Goal: Task Accomplishment & Management: Manage account settings

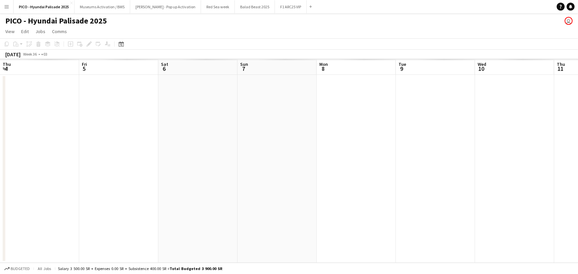
scroll to position [0, 300]
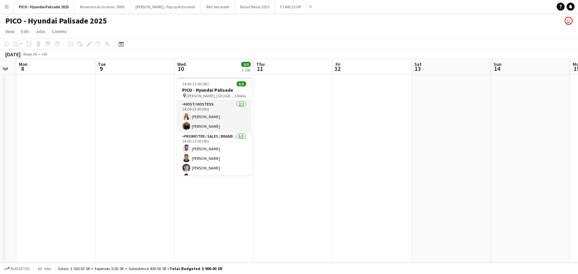
click at [177, 30] on app-page-menu "View Day view expanded Day view collapsed Month view Date picker Jump to [DATE]…" at bounding box center [289, 32] width 578 height 13
click at [209, 195] on app-date-cell "14:00-23:00 (9h) 8/8 PICO - Hyundai Palisade pin [PERSON_NAME], [GEOGRAPHIC_DAT…" at bounding box center [213, 169] width 79 height 188
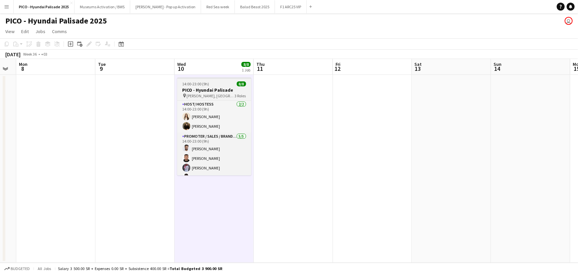
click at [213, 97] on span "[PERSON_NAME], [GEOGRAPHIC_DATA]" at bounding box center [211, 95] width 48 height 5
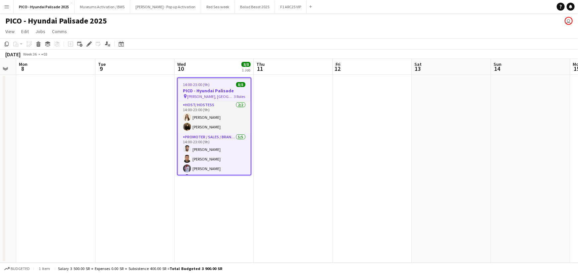
click at [205, 192] on app-date-cell "14:00-23:00 (9h) 8/8 PICO - Hyundai Palisade pin [PERSON_NAME], [GEOGRAPHIC_DAT…" at bounding box center [213, 169] width 79 height 188
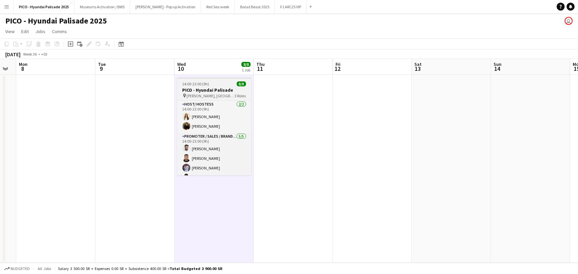
click at [205, 94] on span "Saraj Hall, Riyadh" at bounding box center [211, 95] width 48 height 5
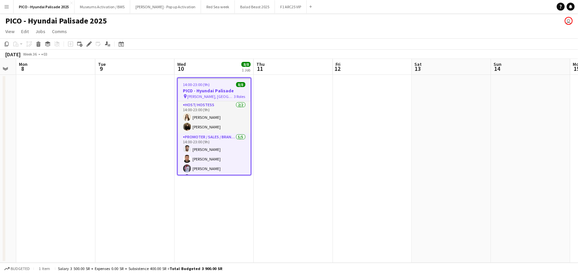
click at [130, 24] on div "PICO - Hyundai Palisade 2025 user" at bounding box center [289, 19] width 578 height 13
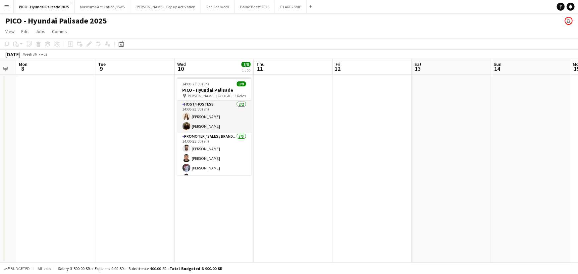
click at [12, 8] on button "Menu" at bounding box center [6, 6] width 13 height 13
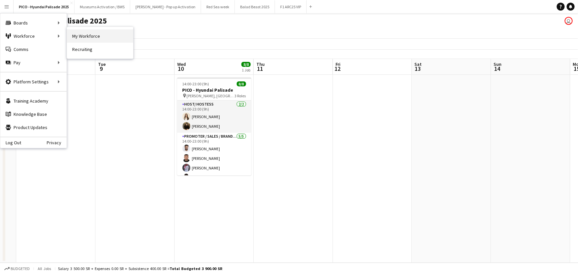
click at [82, 33] on link "My Workforce" at bounding box center [100, 35] width 66 height 13
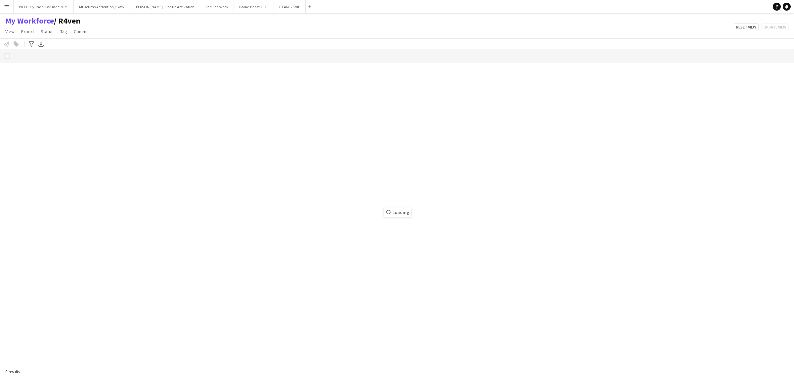
click at [76, 21] on span "/ R4ven" at bounding box center [67, 21] width 26 height 10
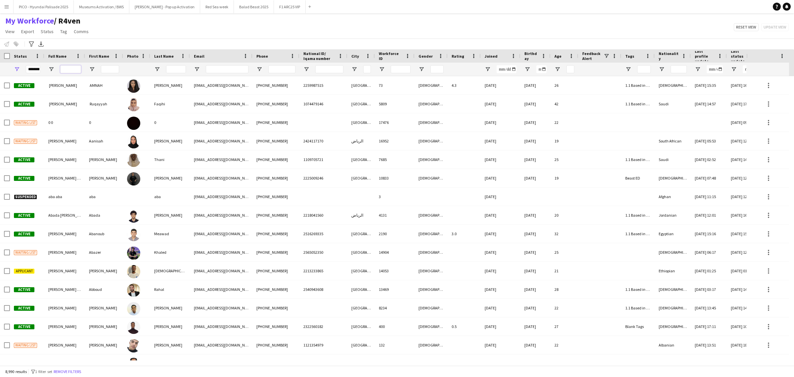
click at [61, 71] on input "Full Name Filter Input" at bounding box center [70, 69] width 21 height 8
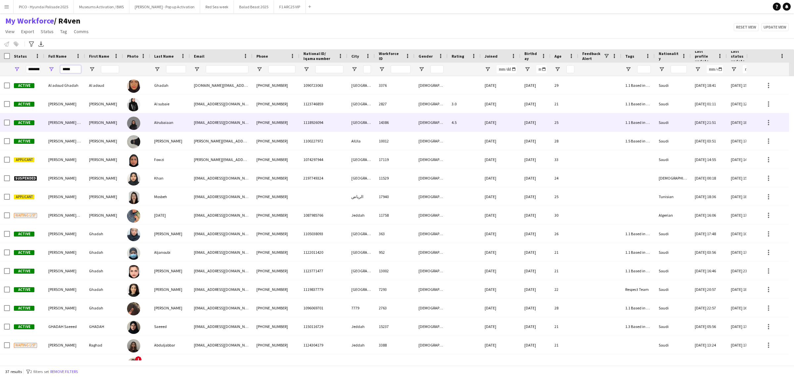
type input "*****"
click at [78, 123] on span "[PERSON_NAME] Alrubaiaan" at bounding box center [72, 122] width 48 height 5
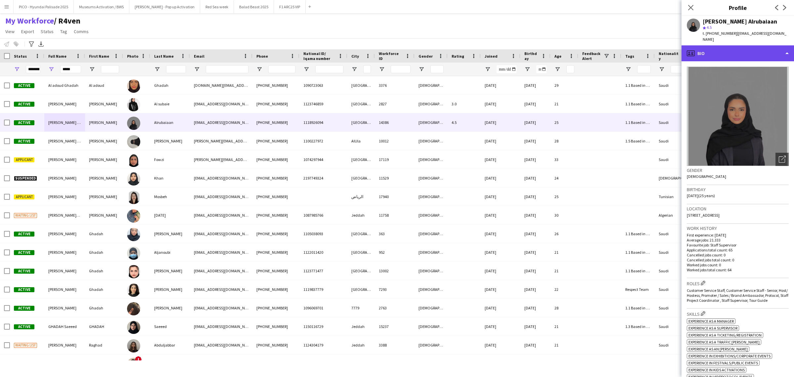
click at [577, 49] on div "profile Bio" at bounding box center [738, 53] width 113 height 16
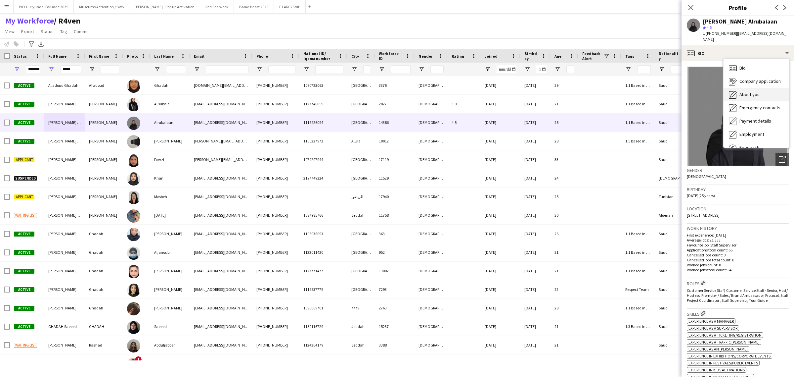
click at [577, 91] on span "About you" at bounding box center [750, 94] width 20 height 6
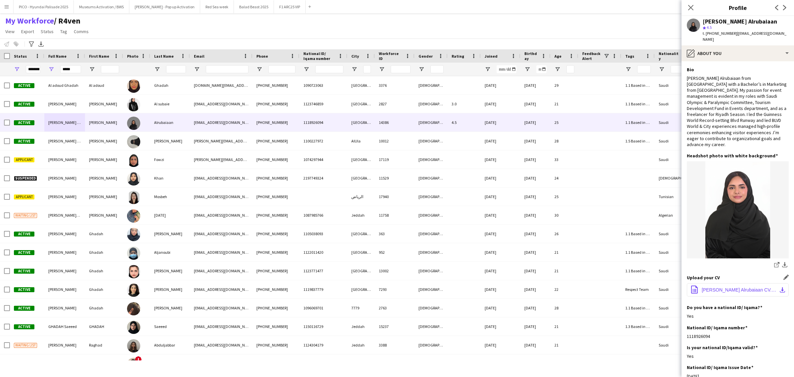
click at [577, 274] on span "[PERSON_NAME] Alrubaiaan CV.pdf" at bounding box center [739, 289] width 75 height 5
click at [577, 32] on span "t. [PHONE_NUMBER]" at bounding box center [720, 33] width 34 height 5
copy span "966597502614"
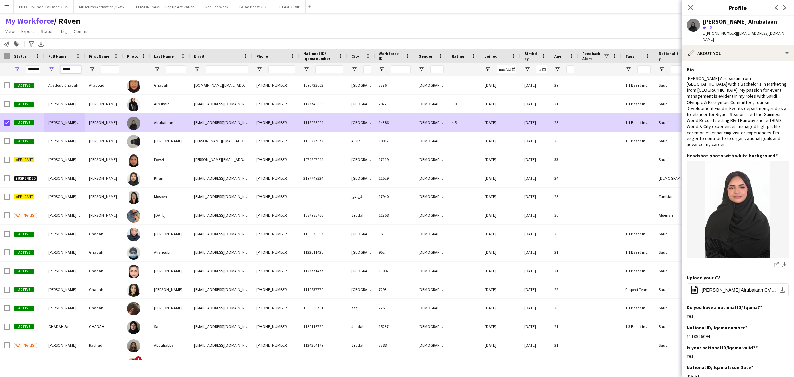
click at [70, 67] on input "*****" at bounding box center [70, 69] width 21 height 8
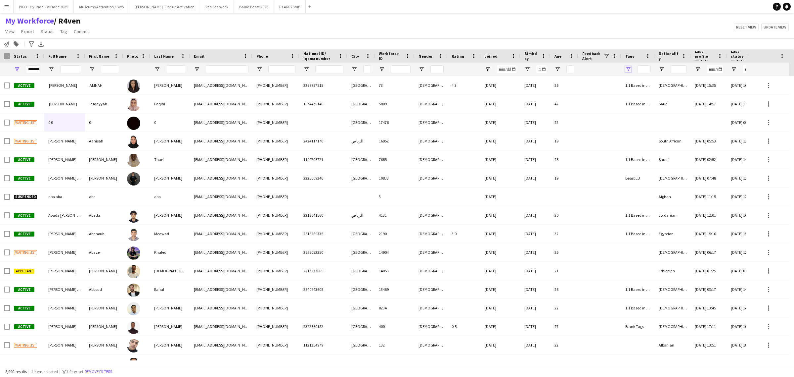
click at [577, 70] on span "Open Filter Menu" at bounding box center [629, 69] width 6 height 6
click at [577, 33] on div "My Workforce / R4ven View Views Default view R4ven New view Update view Delete …" at bounding box center [397, 27] width 794 height 23
click at [577, 71] on div at bounding box center [673, 69] width 36 height 13
click at [75, 69] on input "Full Name Filter Input" at bounding box center [70, 69] width 21 height 8
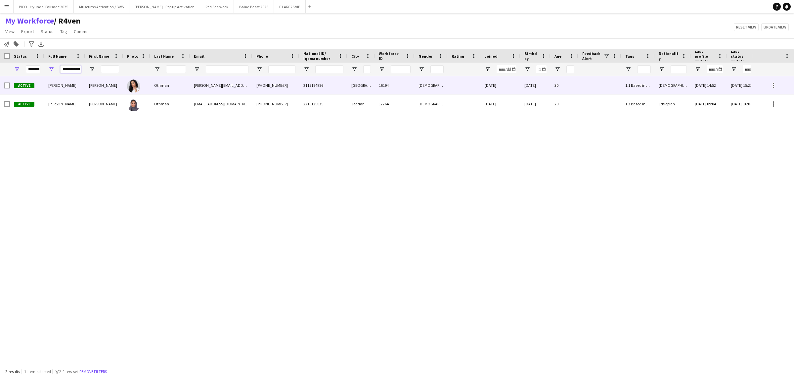
type input "**********"
click at [92, 87] on div "[PERSON_NAME]" at bounding box center [104, 85] width 38 height 18
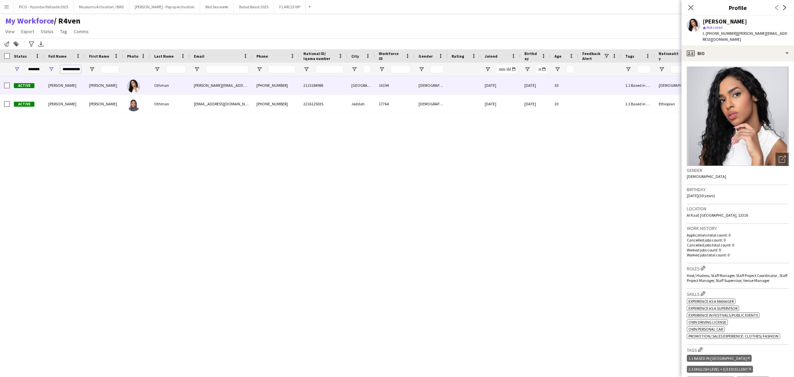
click at [76, 70] on input "**********" at bounding box center [70, 69] width 21 height 8
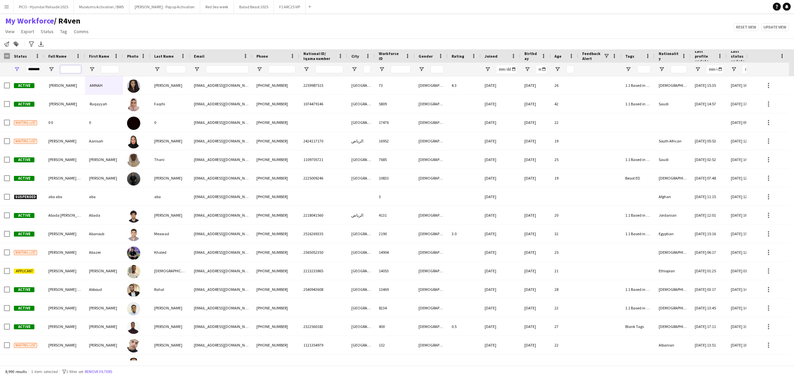
click at [72, 70] on input "Full Name Filter Input" at bounding box center [70, 69] width 21 height 8
click at [577, 70] on span "Open Filter Menu" at bounding box center [662, 69] width 6 height 6
type input "***"
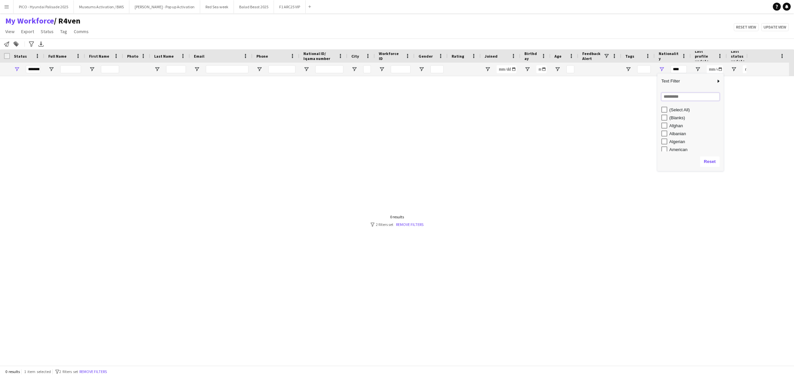
click at [577, 98] on input "Search filter values" at bounding box center [691, 97] width 58 height 8
type input "**"
type input "*********"
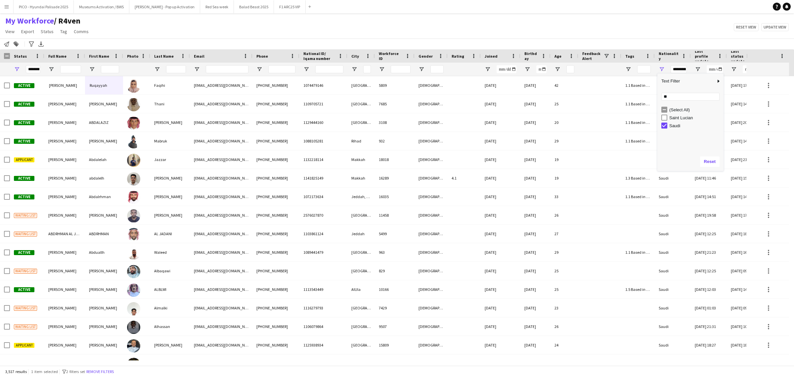
click at [393, 27] on div "My Workforce / R4ven View Views Default view R4ven New view Update view Delete …" at bounding box center [397, 27] width 794 height 23
click at [30, 46] on icon "Advanced filters" at bounding box center [31, 43] width 5 height 5
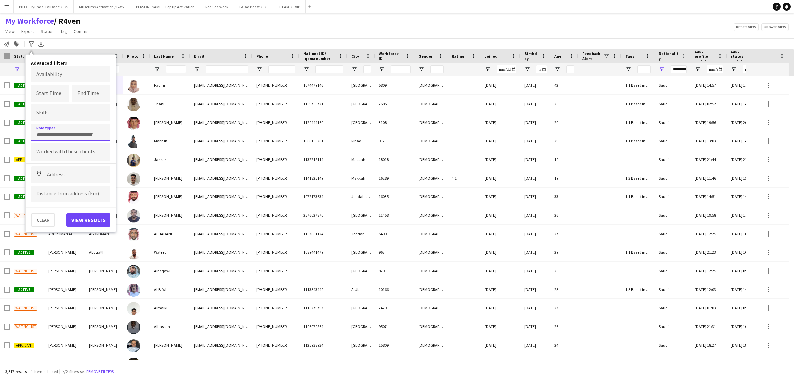
click at [67, 128] on div at bounding box center [70, 132] width 79 height 17
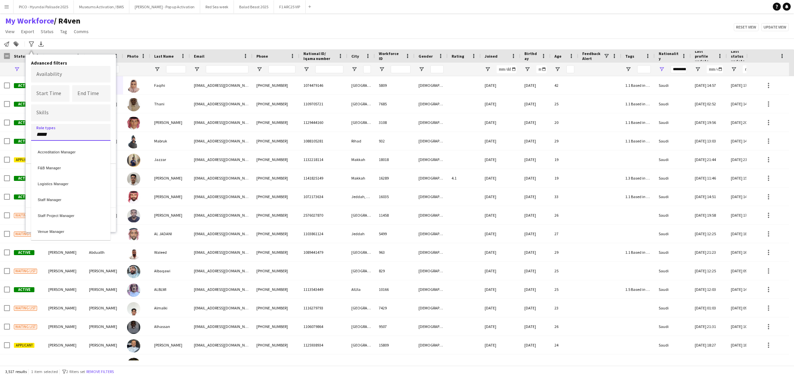
type input "*****"
click at [67, 196] on div "Staff Manager" at bounding box center [70, 198] width 79 height 16
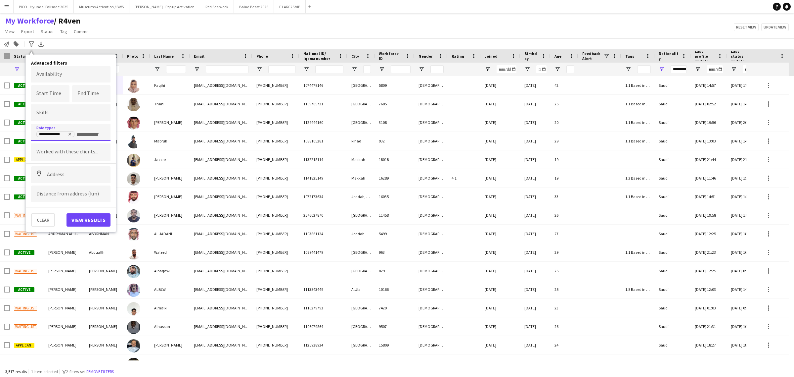
click at [80, 136] on input "+ Role type" at bounding box center [90, 134] width 28 height 6
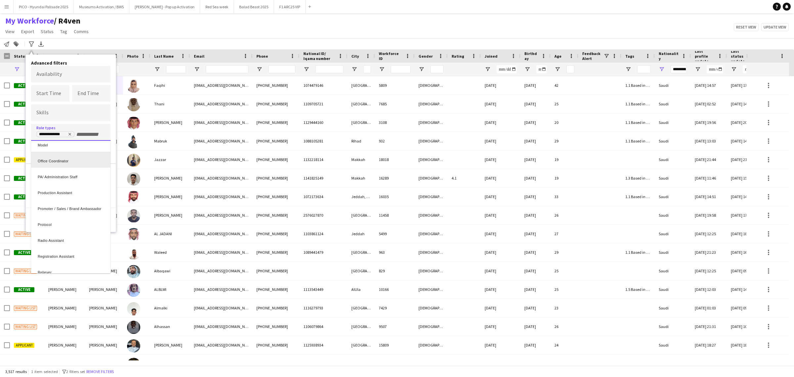
scroll to position [367, 0]
click at [83, 135] on div at bounding box center [397, 188] width 794 height 377
click at [87, 132] on input "+ Role type" at bounding box center [90, 134] width 28 height 6
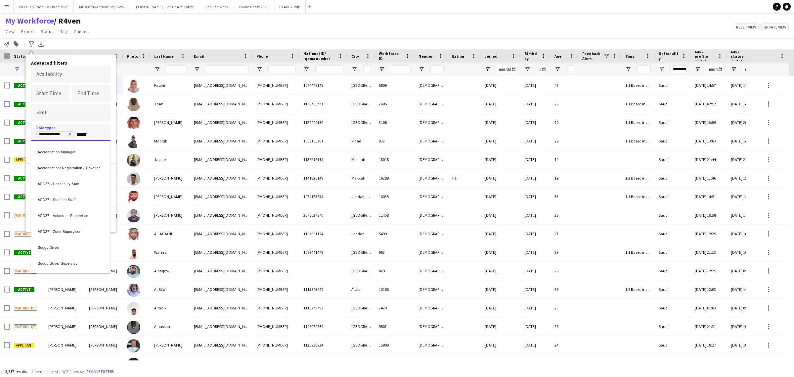
type input "*****"
click at [78, 197] on div "Staff Project Manager" at bounding box center [70, 198] width 79 height 16
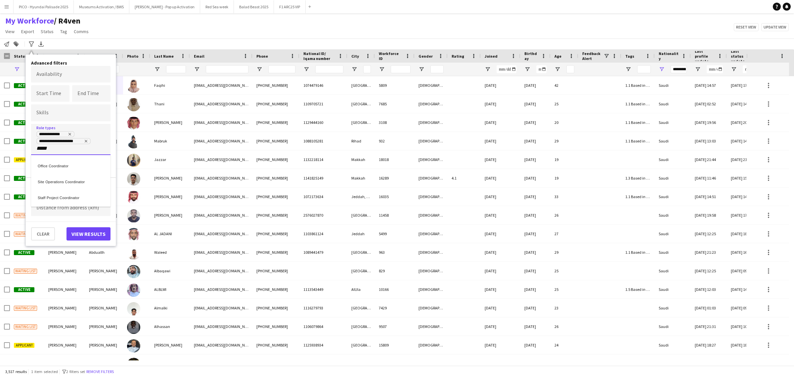
type input "*****"
click at [77, 196] on div "Staff Project Coordinator" at bounding box center [70, 197] width 79 height 16
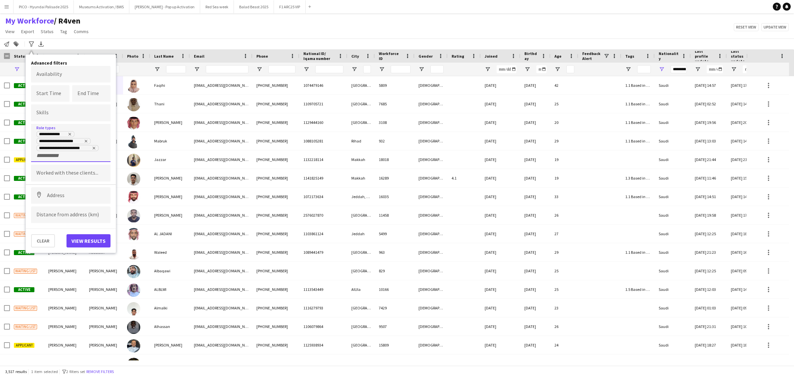
click at [78, 153] on div "**********" at bounding box center [70, 144] width 69 height 28
type input "*****"
click at [74, 166] on div "Office Coordinator" at bounding box center [70, 172] width 79 height 16
click at [80, 155] on icon "Remove tag" at bounding box center [79, 155] width 3 height 3
click at [92, 239] on button "View results" at bounding box center [89, 240] width 44 height 13
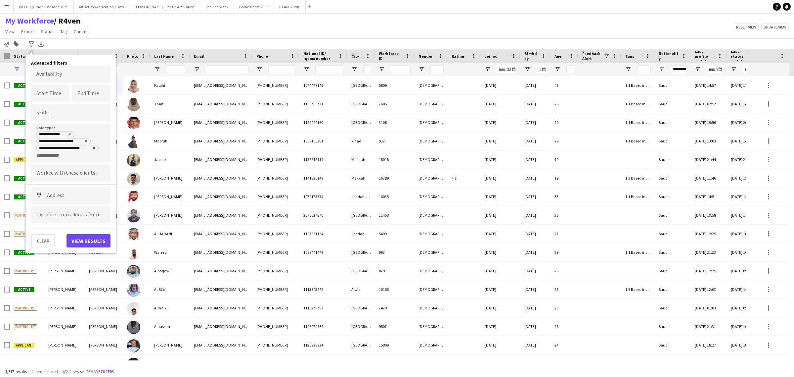
type input "**********"
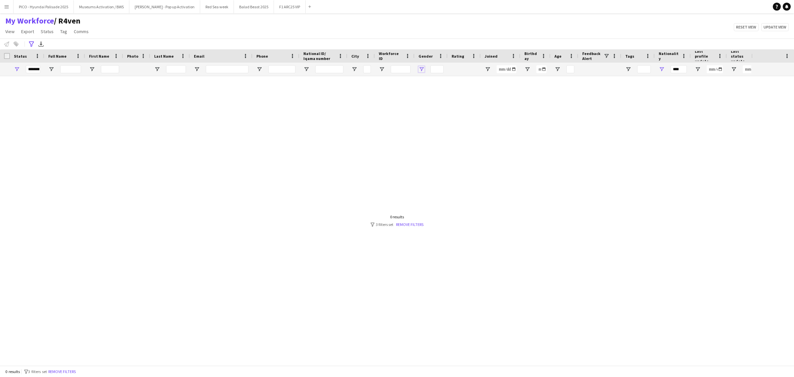
click at [421, 68] on span "Open Filter Menu" at bounding box center [422, 69] width 6 height 6
type input "*********"
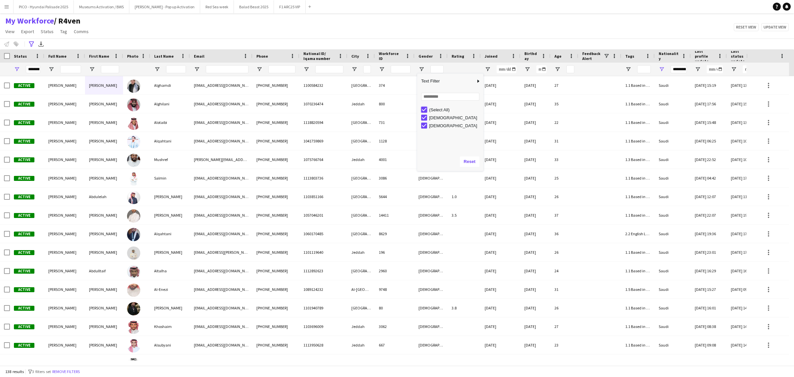
type input "***"
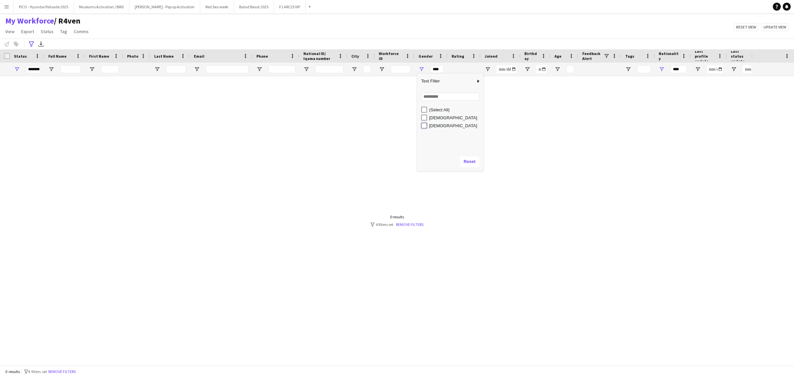
type input "********"
type input "*********"
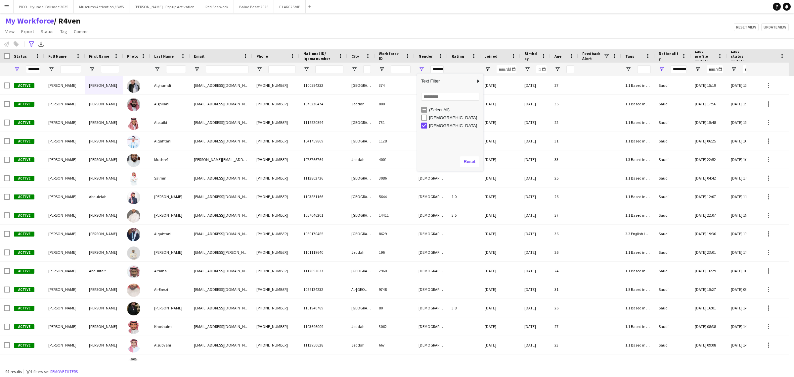
click at [393, 25] on div "My Workforce / R4ven View Views Default view R4ven New view Update view Delete …" at bounding box center [397, 27] width 794 height 23
click at [423, 70] on span "Open Filter Menu" at bounding box center [422, 69] width 6 height 6
type input "********"
type input "***"
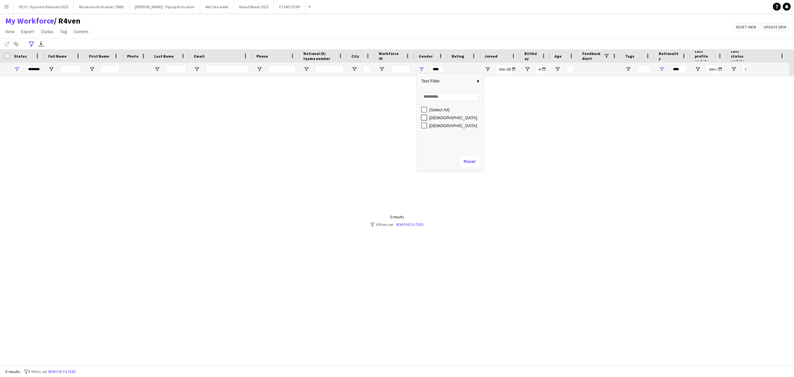
type input "**********"
type input "*********"
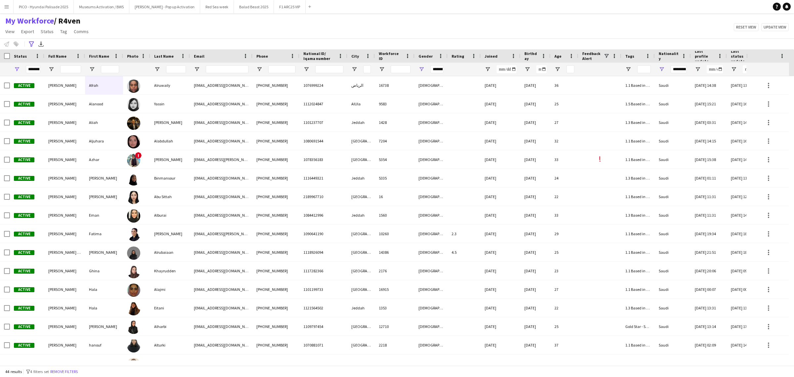
click at [279, 25] on div "My Workforce / R4ven View Views Default view R4ven New view Update view Delete …" at bounding box center [397, 27] width 794 height 23
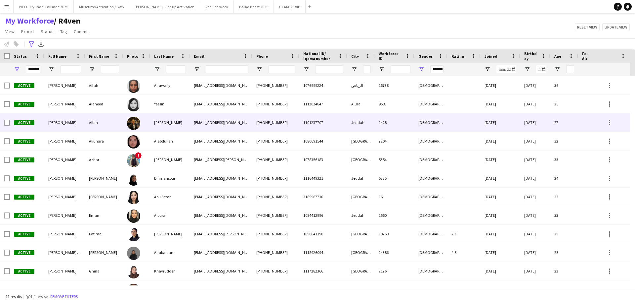
click at [169, 121] on div "[PERSON_NAME]" at bounding box center [170, 122] width 40 height 18
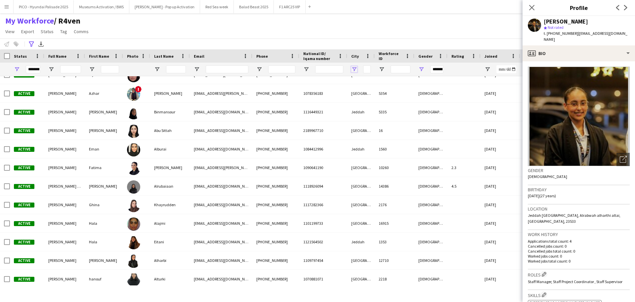
click at [353, 69] on span "Open Filter Menu" at bounding box center [355, 69] width 6 height 6
type input "***"
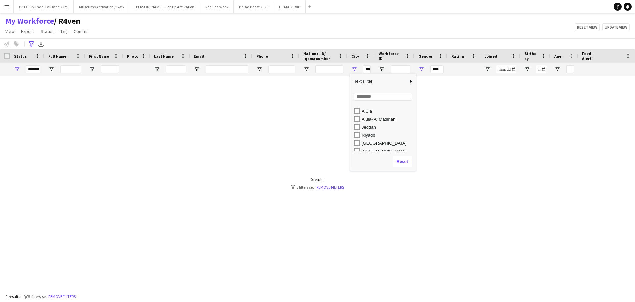
scroll to position [26, 0]
type input "**********"
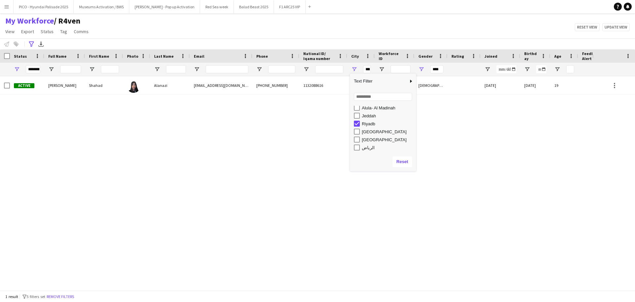
type input "**********"
type input "*********"
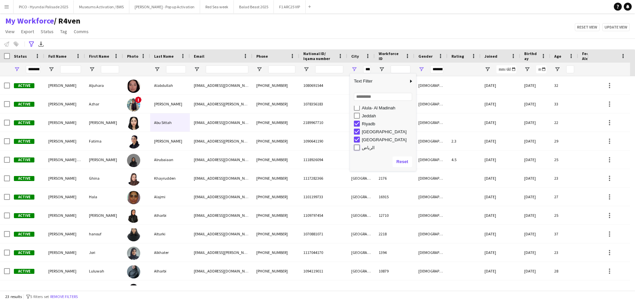
type input "**********"
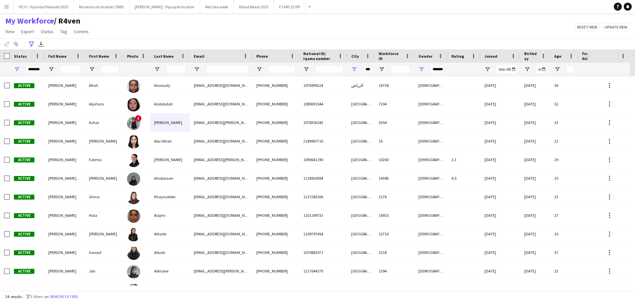
click at [370, 36] on div "My Workforce / R4ven View Views Default view R4ven New view Update view Delete …" at bounding box center [317, 27] width 635 height 23
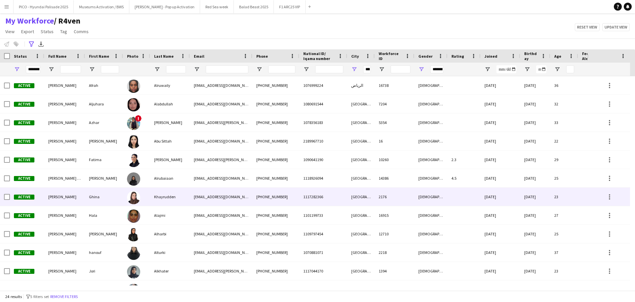
click at [154, 198] on div "Khayrudden" at bounding box center [170, 196] width 40 height 18
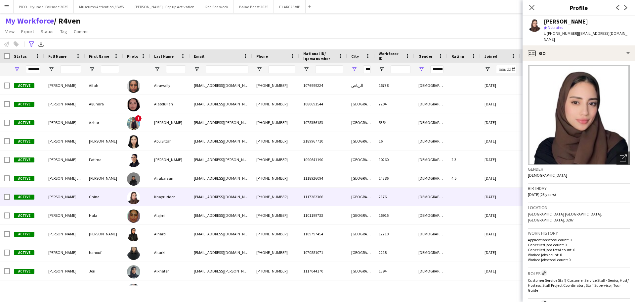
scroll to position [0, 0]
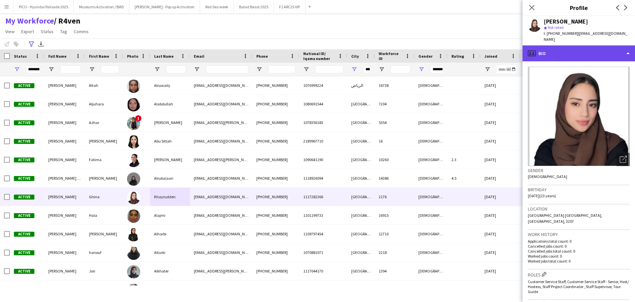
click at [568, 48] on div "profile Bio" at bounding box center [579, 53] width 113 height 16
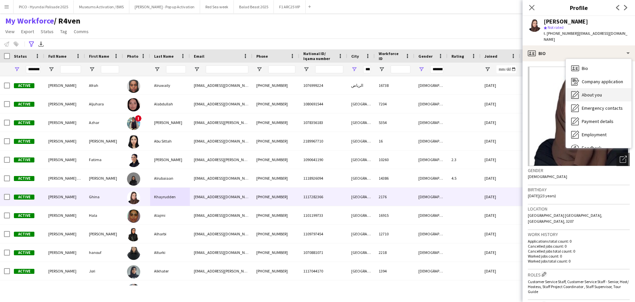
click at [576, 92] on icon "About you" at bounding box center [576, 95] width 8 height 8
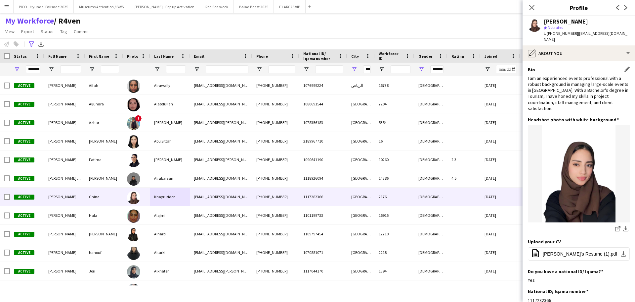
click at [576, 91] on div "I am an experienced events professional with a robust background in managing la…" at bounding box center [579, 93] width 102 height 36
click at [575, 98] on div "I am an experienced events professional with a robust background in managing la…" at bounding box center [579, 93] width 102 height 36
click at [571, 251] on button "office-file-sheet Ghina's Resume (1).pdf download-bottom" at bounding box center [579, 253] width 102 height 13
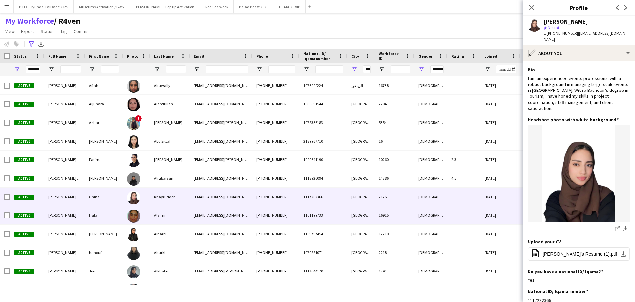
click at [159, 211] on div "Alajmi" at bounding box center [170, 215] width 40 height 18
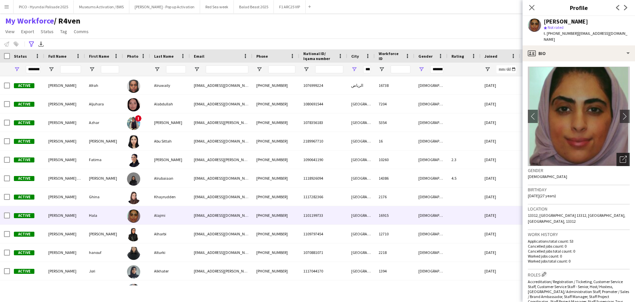
click at [577, 158] on div "Open photos pop-in" at bounding box center [623, 159] width 13 height 13
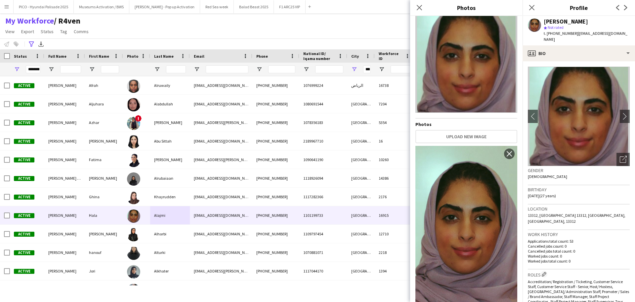
scroll to position [21, 0]
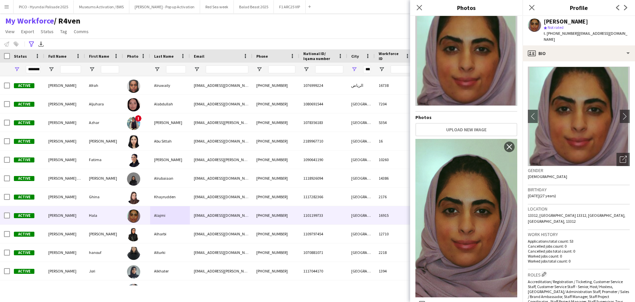
click at [556, 187] on div "Birthday [DEMOGRAPHIC_DATA] (27 years)" at bounding box center [579, 194] width 102 height 19
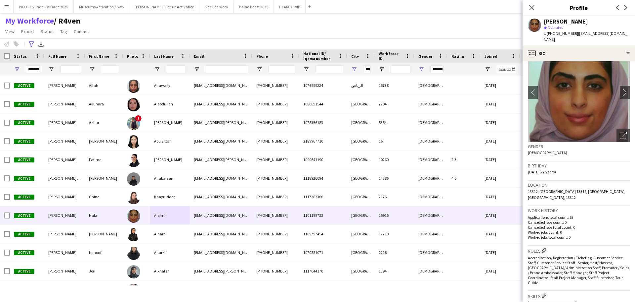
scroll to position [0, 0]
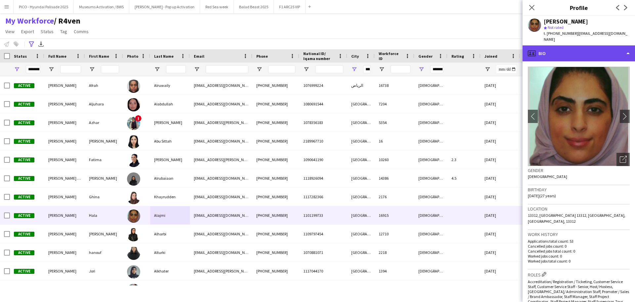
click at [577, 45] on div "profile Bio" at bounding box center [579, 53] width 113 height 16
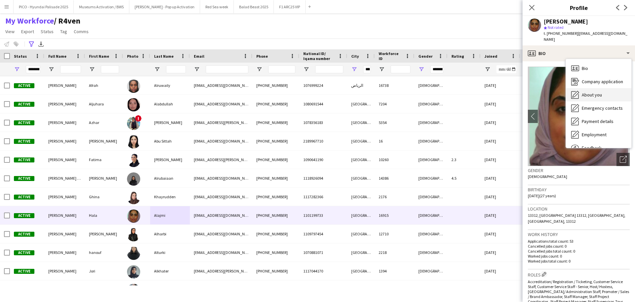
click at [577, 92] on span "About you" at bounding box center [592, 95] width 20 height 6
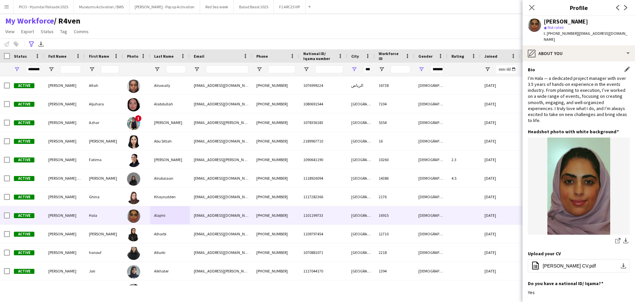
click at [574, 83] on div "I’m Hala — a dedicated project manager with over 3.5 years of hands-on experien…" at bounding box center [579, 99] width 102 height 48
click at [540, 261] on app-icon "office-file-sheet" at bounding box center [536, 265] width 8 height 9
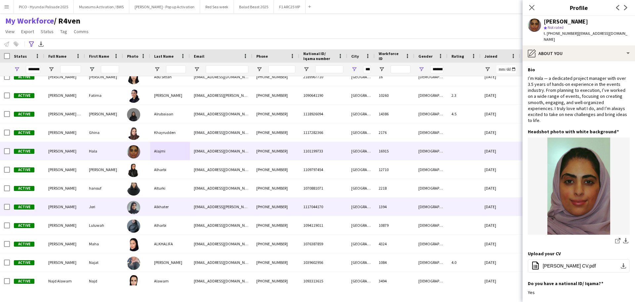
scroll to position [66, 0]
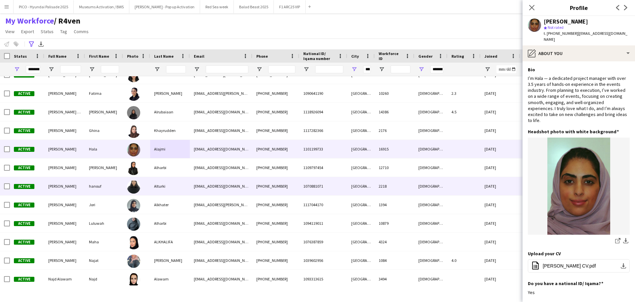
click at [153, 190] on div "Alturki" at bounding box center [170, 186] width 40 height 18
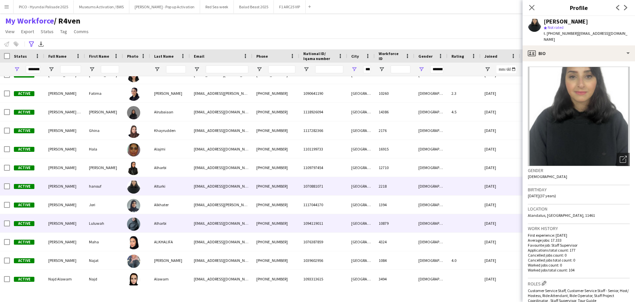
click at [159, 224] on div "Alharbi" at bounding box center [170, 223] width 40 height 18
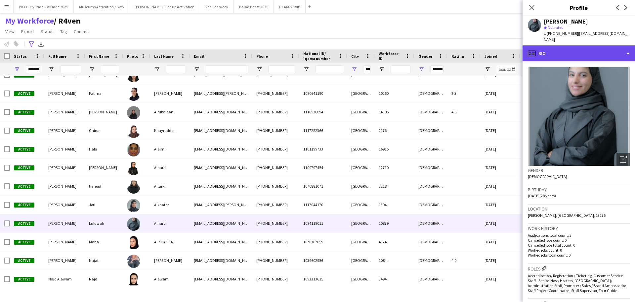
click at [569, 47] on div "profile Bio" at bounding box center [579, 53] width 113 height 16
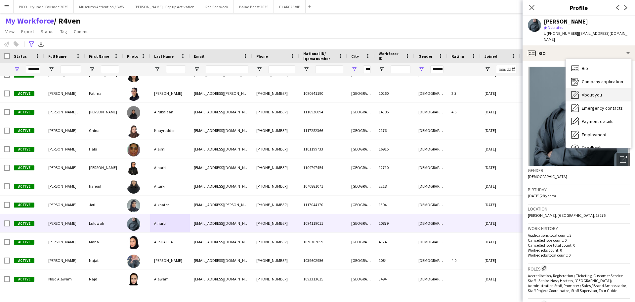
click at [577, 88] on div "About you About you" at bounding box center [599, 94] width 66 height 13
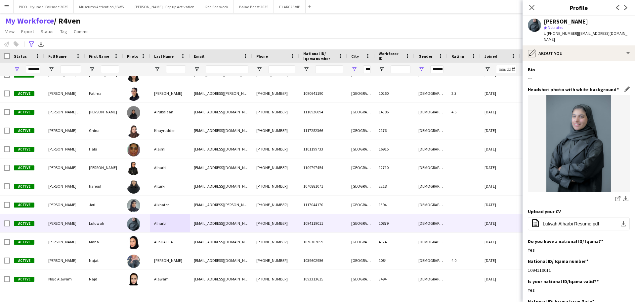
click at [577, 86] on h3 "Headshot photo with white background" at bounding box center [573, 89] width 91 height 6
click at [577, 75] on div "---" at bounding box center [579, 78] width 102 height 6
click at [570, 221] on span "Lulwah Alharbi Resume.pdf" at bounding box center [571, 223] width 56 height 5
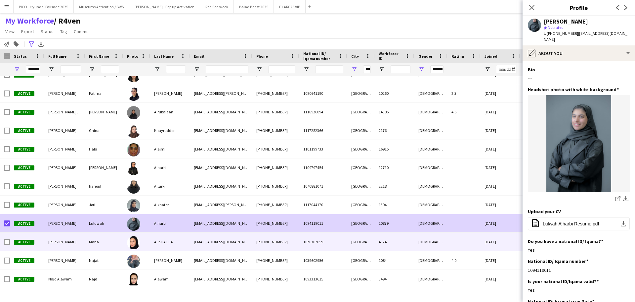
click at [102, 244] on div "Maha" at bounding box center [104, 241] width 38 height 18
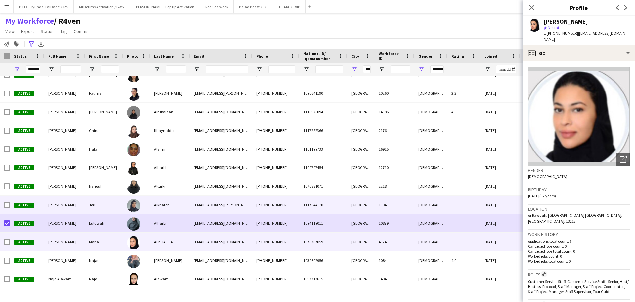
scroll to position [99, 0]
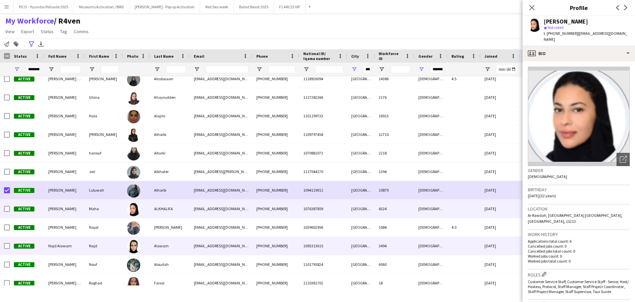
click at [202, 246] on div "[EMAIL_ADDRESS][DOMAIN_NAME]" at bounding box center [221, 245] width 63 height 18
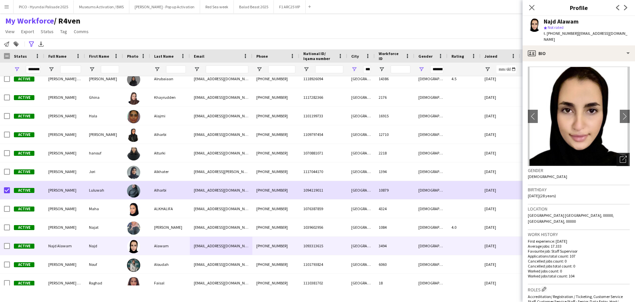
click at [577, 156] on icon "Open photos pop-in" at bounding box center [623, 159] width 7 height 7
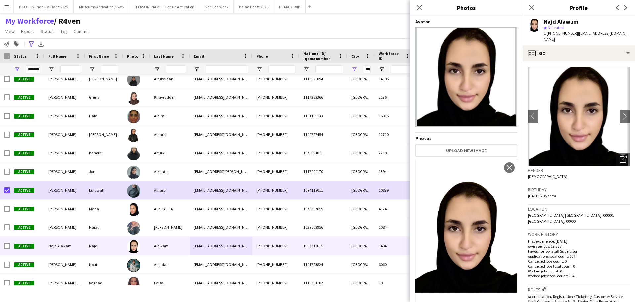
click at [544, 193] on span "[DATE] (28 years)" at bounding box center [542, 195] width 28 height 5
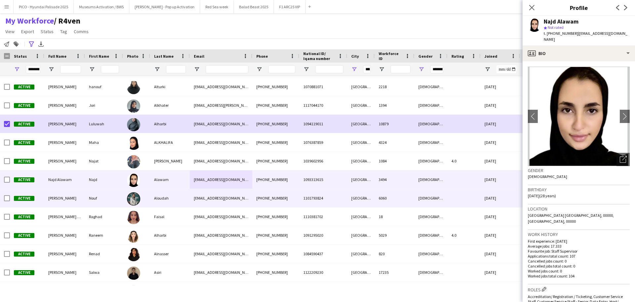
scroll to position [199, 0]
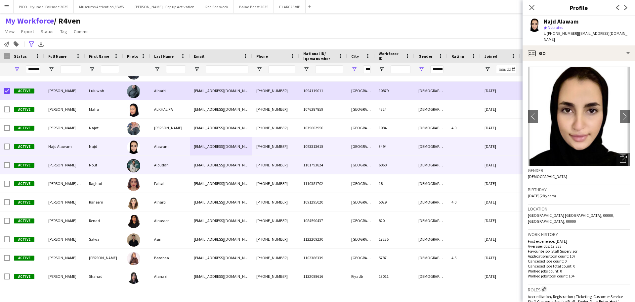
click at [229, 162] on div "[EMAIL_ADDRESS][DOMAIN_NAME]" at bounding box center [221, 165] width 63 height 18
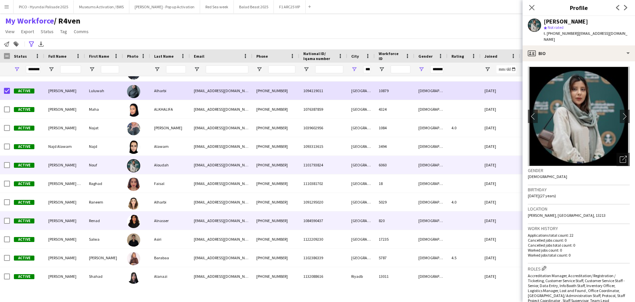
click at [225, 215] on div "[EMAIL_ADDRESS][DOMAIN_NAME]" at bounding box center [221, 220] width 63 height 18
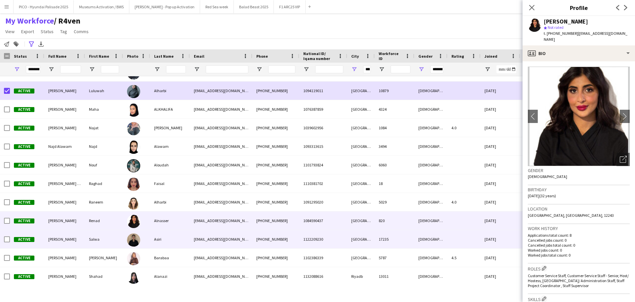
click at [227, 235] on div "[EMAIL_ADDRESS][DOMAIN_NAME]" at bounding box center [221, 239] width 63 height 18
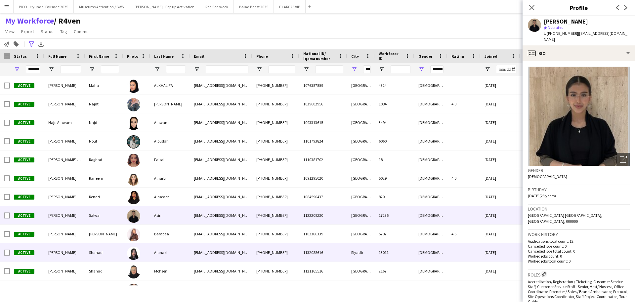
scroll to position [236, 0]
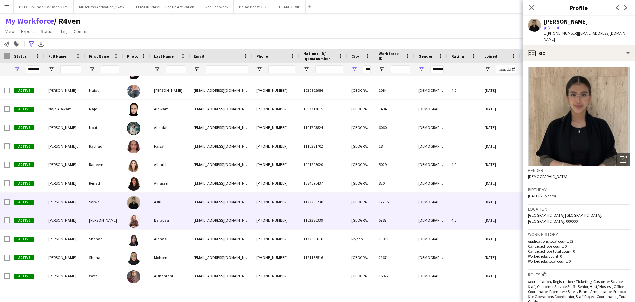
click at [200, 221] on div "[EMAIL_ADDRESS][DOMAIN_NAME]" at bounding box center [221, 220] width 63 height 18
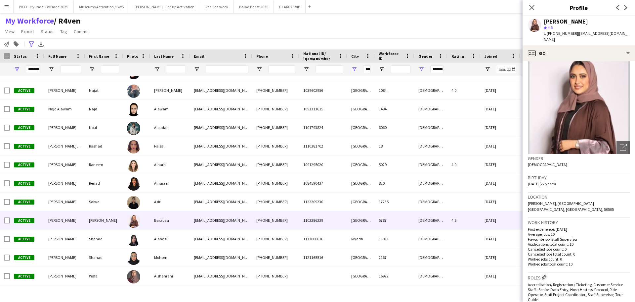
scroll to position [0, 0]
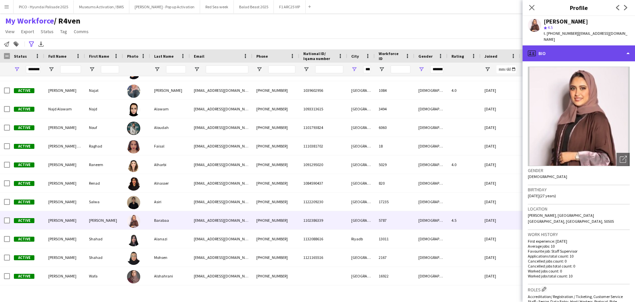
click at [544, 48] on div "profile Bio" at bounding box center [579, 53] width 113 height 16
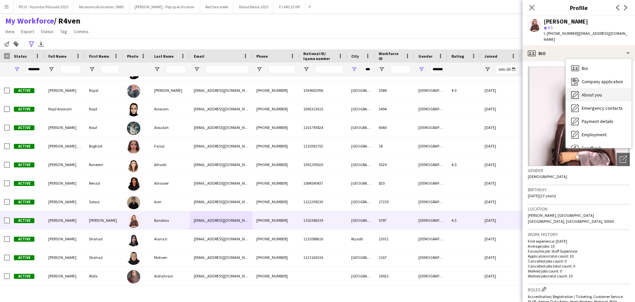
click at [573, 88] on div "About you About you" at bounding box center [599, 94] width 66 height 13
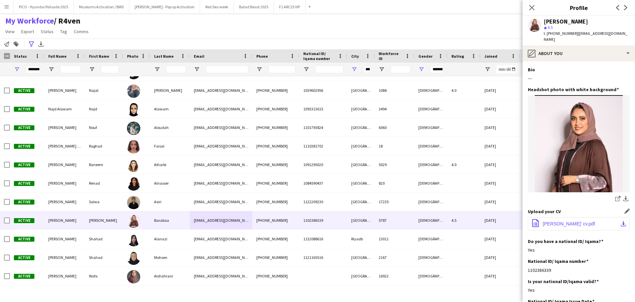
click at [552, 217] on button "office-file-sheet [PERSON_NAME]' cv.pdf download-bottom" at bounding box center [579, 223] width 102 height 13
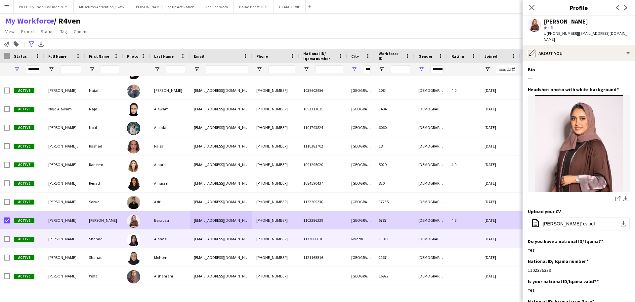
click at [51, 234] on div "[PERSON_NAME]" at bounding box center [64, 238] width 41 height 18
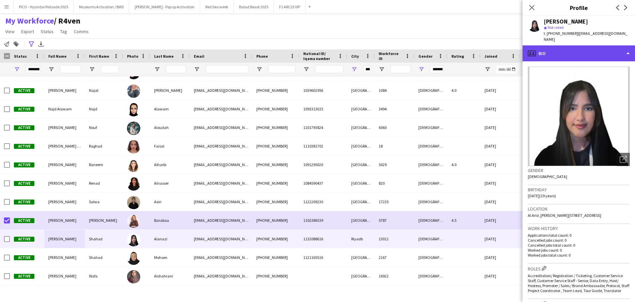
click at [577, 48] on div "profile Bio" at bounding box center [579, 53] width 113 height 16
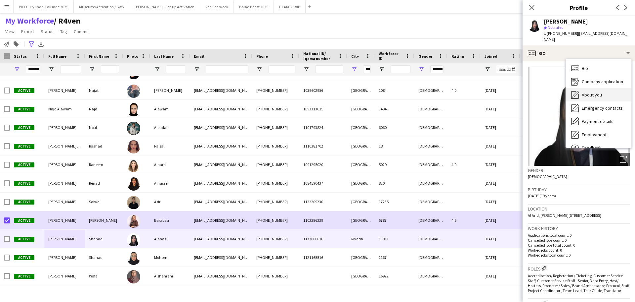
click at [577, 92] on span "About you" at bounding box center [592, 95] width 20 height 6
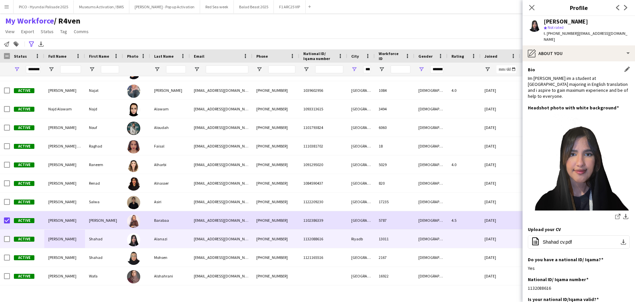
click at [577, 87] on div "Im [PERSON_NAME] im a student at [GEOGRAPHIC_DATA] majoring in English translat…" at bounding box center [579, 87] width 102 height 24
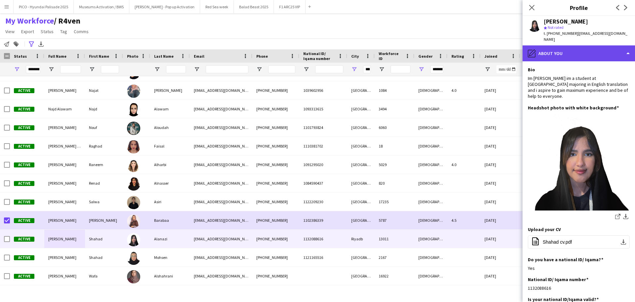
click at [577, 49] on div "pencil4 About you" at bounding box center [579, 53] width 113 height 16
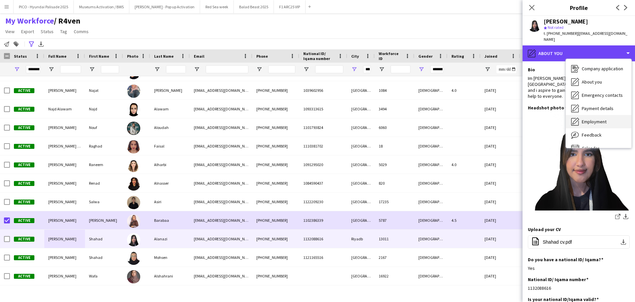
scroll to position [23, 0]
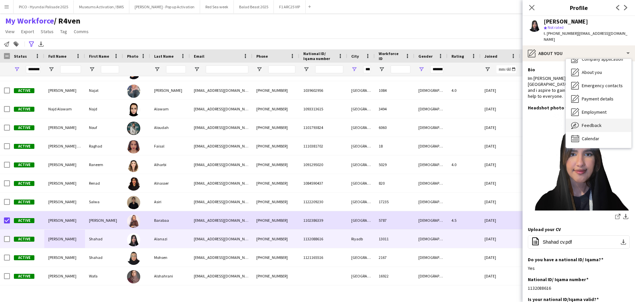
click at [577, 122] on span "Feedback" at bounding box center [592, 125] width 20 height 6
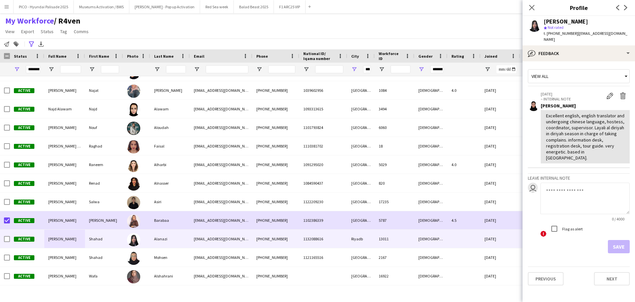
click at [577, 115] on div "Excellent english, english translator and undergoing chinese language, hostess,…" at bounding box center [585, 137] width 78 height 48
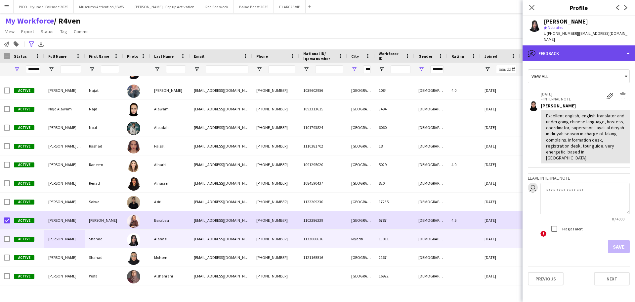
click at [577, 48] on div "bubble-pencil Feedback" at bounding box center [579, 53] width 113 height 16
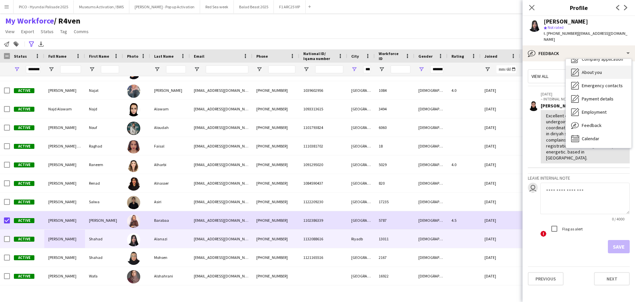
click at [577, 69] on span "About you" at bounding box center [592, 72] width 20 height 6
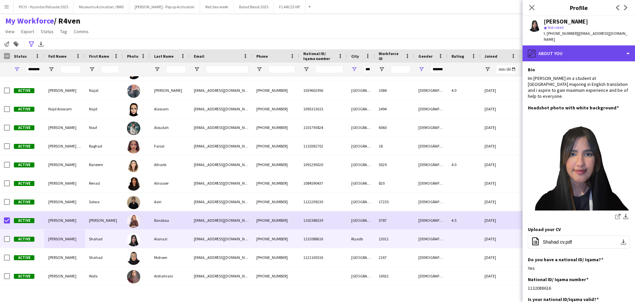
click at [577, 45] on div "pencil4 About you" at bounding box center [579, 53] width 113 height 16
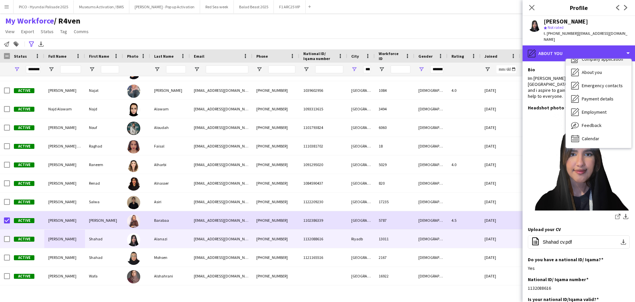
scroll to position [0, 0]
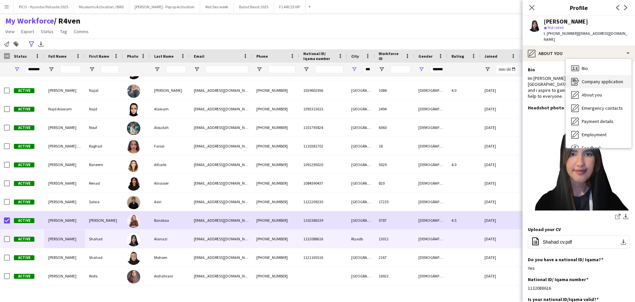
click at [577, 59] on div "Bio Bio Company application Company application About you About you Emergency c…" at bounding box center [599, 103] width 66 height 89
click at [577, 62] on div "Bio Bio" at bounding box center [599, 68] width 66 height 13
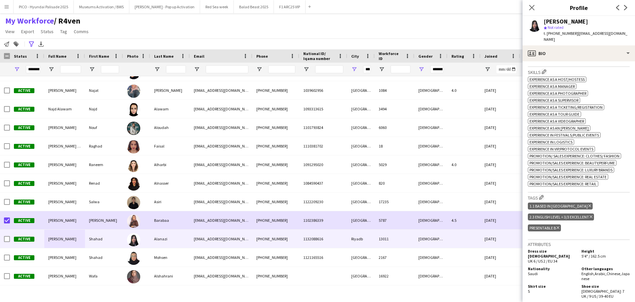
scroll to position [33, 0]
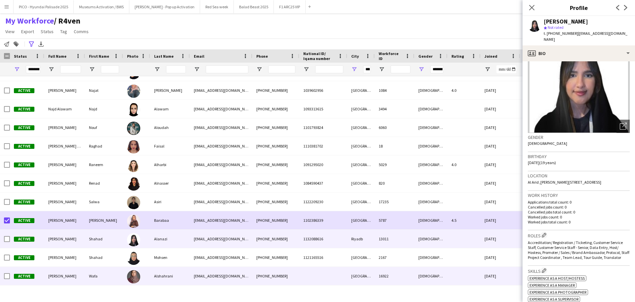
click at [182, 274] on div "Alshahrani" at bounding box center [170, 275] width 40 height 18
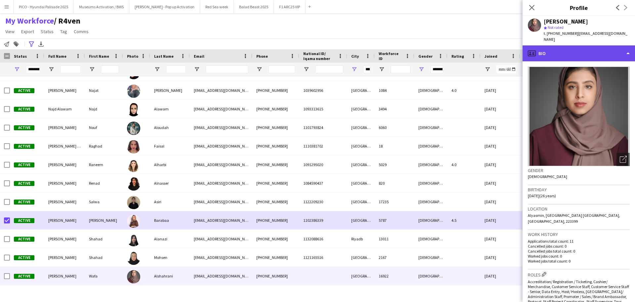
click at [562, 48] on div "profile Bio" at bounding box center [579, 53] width 113 height 16
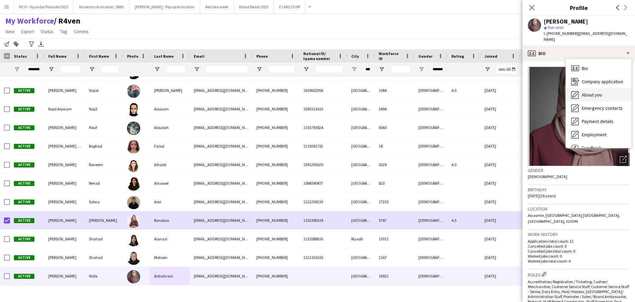
click at [575, 91] on icon "About you" at bounding box center [576, 95] width 8 height 8
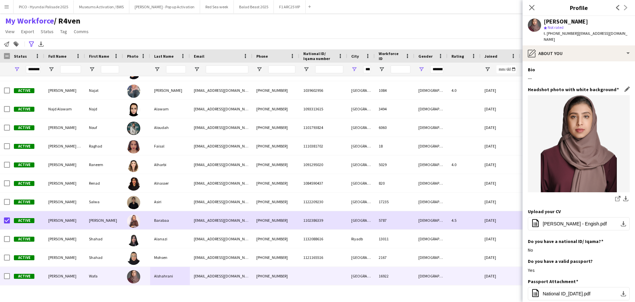
click at [575, 86] on h3 "Headshot photo with white background" at bounding box center [573, 89] width 91 height 6
click at [577, 67] on div "Bio Edit this field" at bounding box center [579, 70] width 102 height 6
click at [567, 223] on button "office-file-sheet [PERSON_NAME] - Engish.pdf download-bottom" at bounding box center [579, 223] width 102 height 13
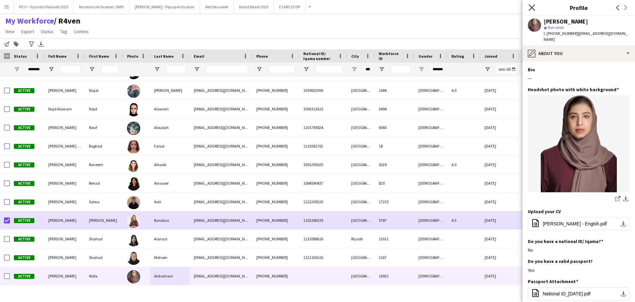
click at [532, 7] on icon at bounding box center [532, 7] width 6 height 6
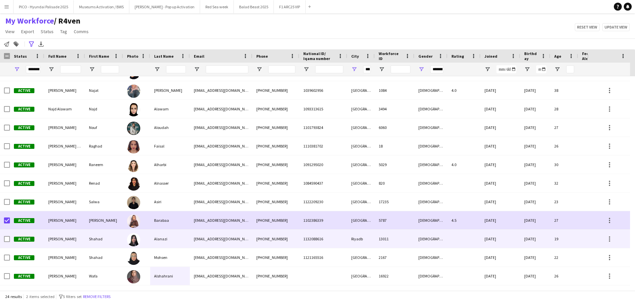
scroll to position [0, 0]
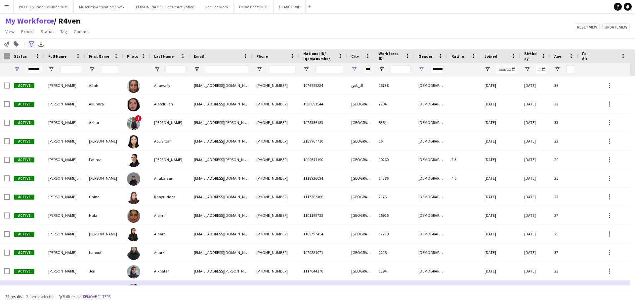
click at [29, 43] on icon "Advanced filters" at bounding box center [31, 43] width 5 height 5
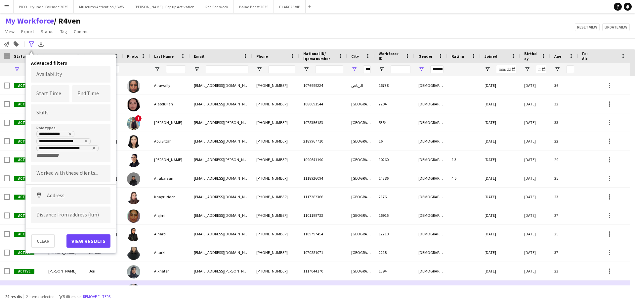
click at [231, 20] on div "My Workforce / R4ven View Views Default view R4ven New view Update view Delete …" at bounding box center [317, 27] width 635 height 23
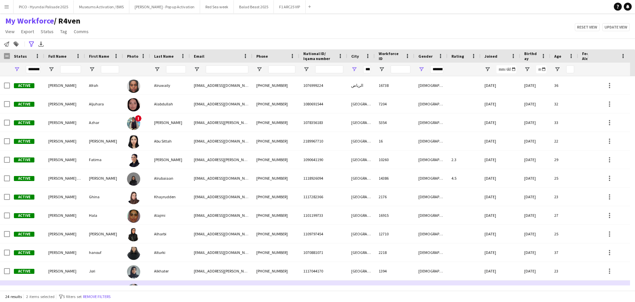
click at [99, 33] on div "My Workforce / R4ven View Views Default view R4ven New view Update view Delete …" at bounding box center [317, 27] width 635 height 23
drag, startPoint x: 99, startPoint y: 33, endPoint x: 4, endPoint y: 30, distance: 95.0
click at [4, 30] on div "My Workforce / R4ven View Views Default view R4ven New view Update view Delete …" at bounding box center [317, 27] width 635 height 23
click at [130, 33] on div "My Workforce / R4ven View Views Default view R4ven New view Update view Delete …" at bounding box center [317, 27] width 635 height 23
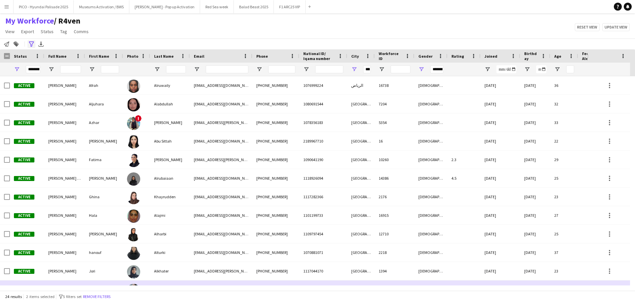
click at [29, 46] on icon "Advanced filters" at bounding box center [31, 43] width 5 height 5
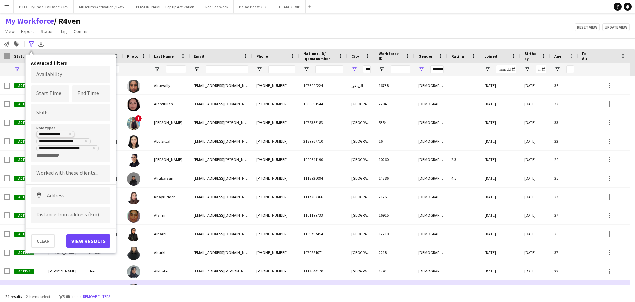
click at [71, 134] on icon "Remove tag" at bounding box center [70, 134] width 4 height 4
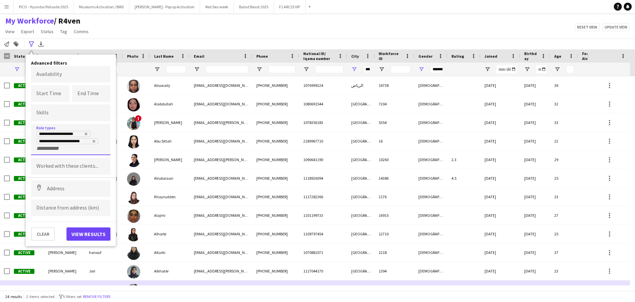
click at [69, 147] on div "**********" at bounding box center [70, 140] width 69 height 21
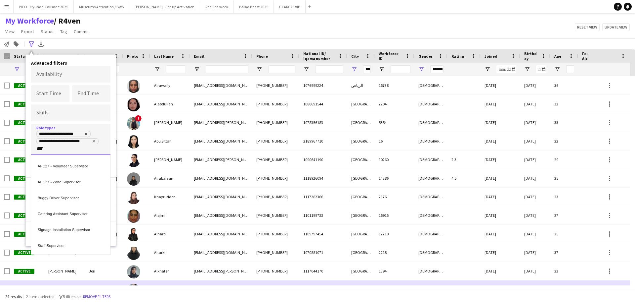
type input "***"
click at [71, 241] on div "Staff Supervisor" at bounding box center [70, 244] width 79 height 16
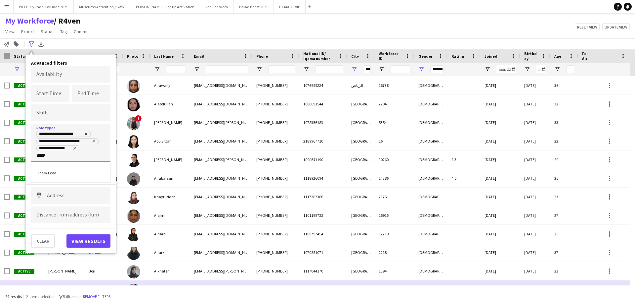
type input "****"
click at [83, 172] on div "Team Lead" at bounding box center [70, 172] width 79 height 16
click at [88, 241] on button "View results" at bounding box center [89, 240] width 44 height 13
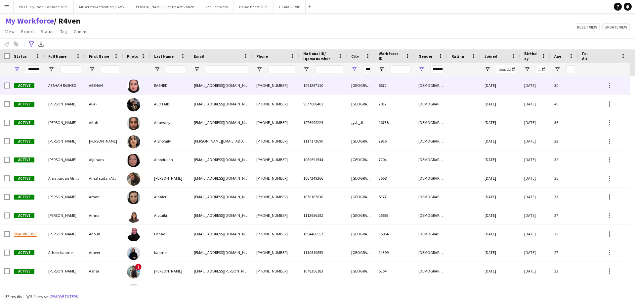
click at [180, 87] on div "RASHED" at bounding box center [170, 85] width 40 height 18
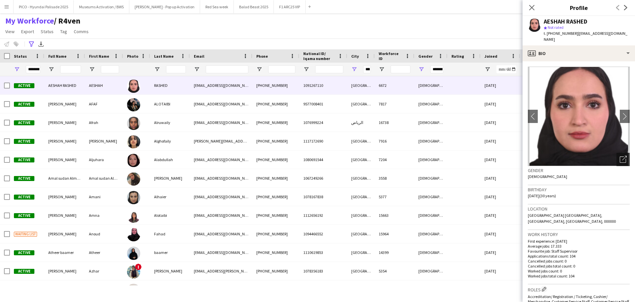
click at [577, 156] on icon "Open photos pop-in" at bounding box center [623, 159] width 7 height 7
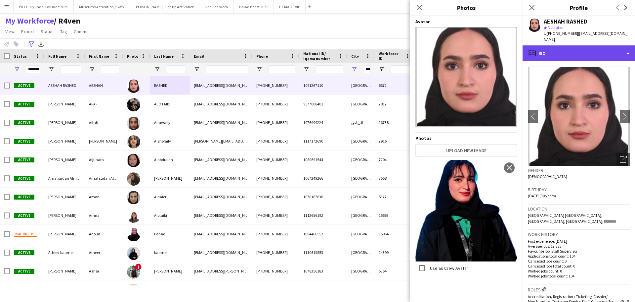
click at [538, 50] on div "profile Bio" at bounding box center [579, 53] width 113 height 16
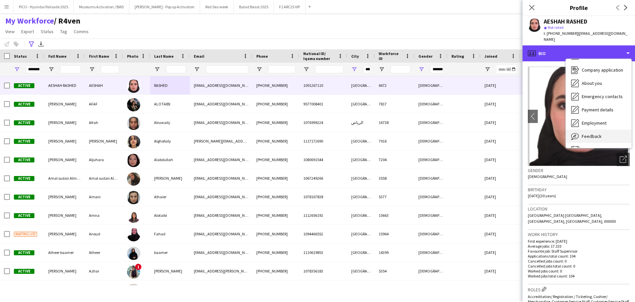
scroll to position [23, 0]
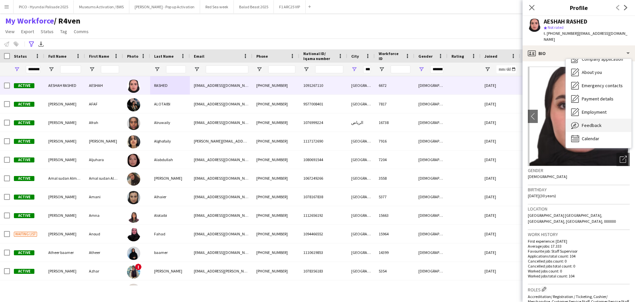
click at [577, 121] on icon "Feedback" at bounding box center [576, 125] width 8 height 8
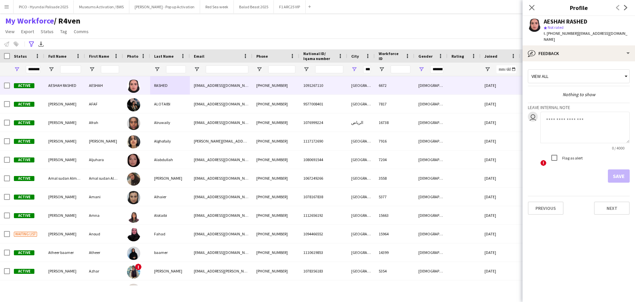
click at [570, 122] on textarea at bounding box center [585, 127] width 89 height 31
click at [572, 114] on textarea at bounding box center [585, 127] width 89 height 31
type textarea "**********"
click at [577, 172] on button "Save" at bounding box center [619, 175] width 22 height 13
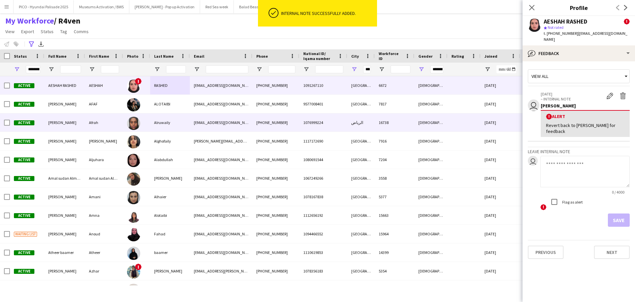
click at [225, 122] on div "[EMAIL_ADDRESS][DOMAIN_NAME]" at bounding box center [221, 122] width 63 height 18
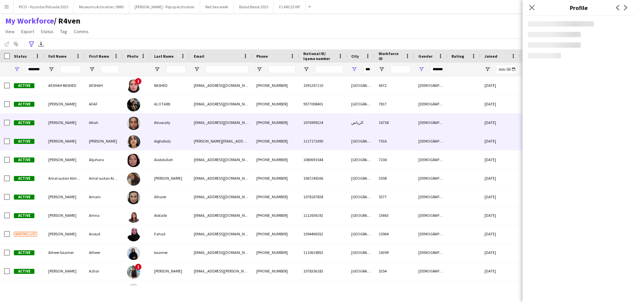
click at [223, 140] on div "[PERSON_NAME][EMAIL_ADDRESS][DOMAIN_NAME]" at bounding box center [221, 141] width 63 height 18
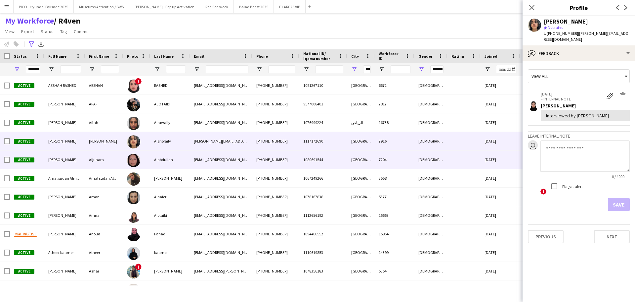
click at [222, 165] on div "[EMAIL_ADDRESS][DOMAIN_NAME]" at bounding box center [221, 159] width 63 height 18
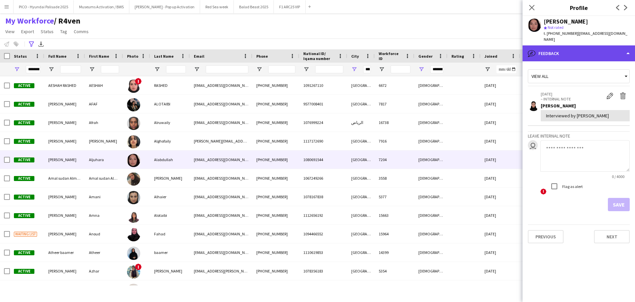
click at [571, 45] on div "bubble-pencil Feedback" at bounding box center [579, 53] width 113 height 16
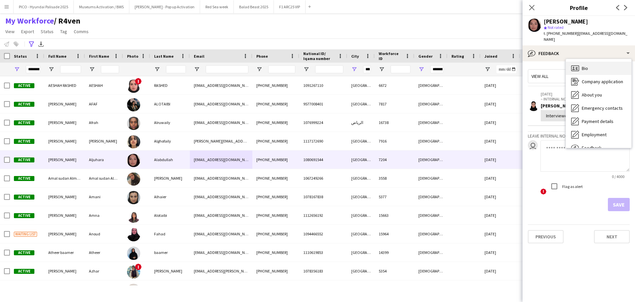
click at [577, 62] on div "Bio Bio" at bounding box center [599, 68] width 66 height 13
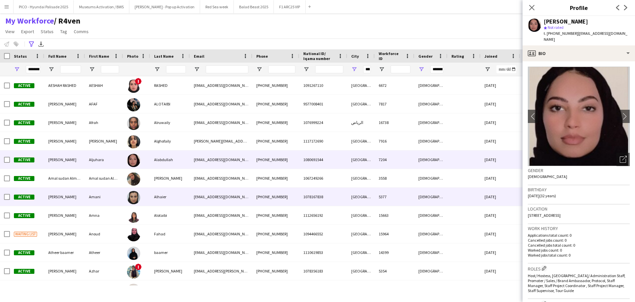
click at [167, 196] on div "Alhaier" at bounding box center [170, 196] width 40 height 18
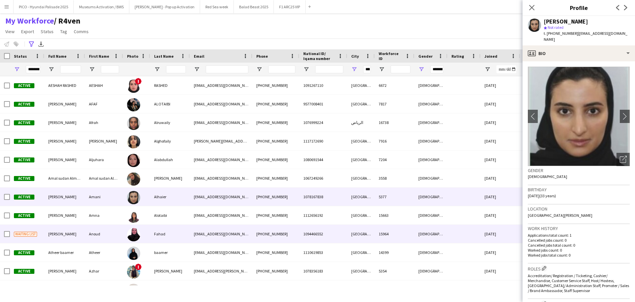
click at [163, 233] on div "Fahad" at bounding box center [170, 233] width 40 height 18
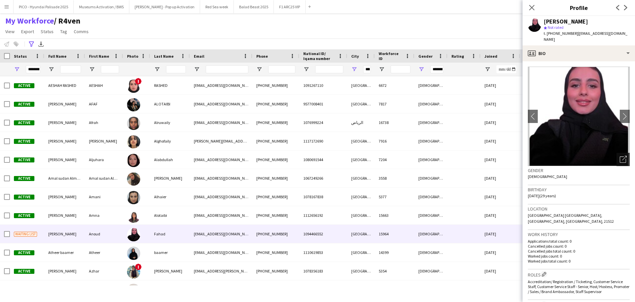
click at [577, 156] on icon "Open photos pop-in" at bounding box center [623, 159] width 7 height 7
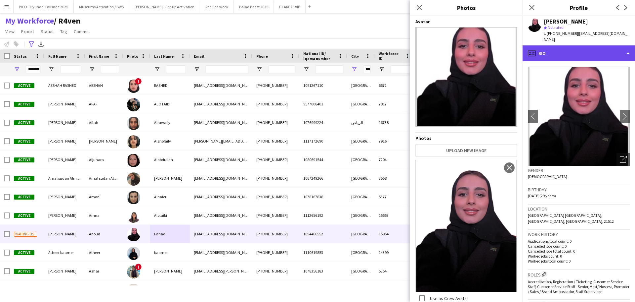
click at [550, 52] on div "profile Bio" at bounding box center [579, 53] width 113 height 16
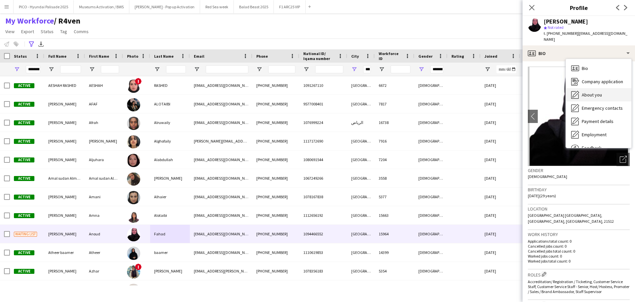
click at [576, 88] on div "About you About you" at bounding box center [599, 94] width 66 height 13
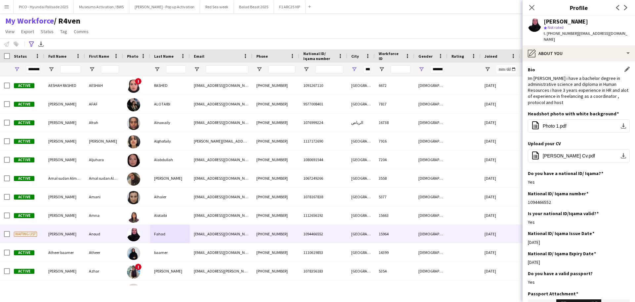
click at [575, 78] on div "Im [PERSON_NAME] i have a bachelor degree in administrative science and diploma…" at bounding box center [579, 90] width 102 height 30
click at [576, 87] on div "Im [PERSON_NAME] i have a bachelor degree in administrative science and diploma…" at bounding box center [579, 90] width 102 height 30
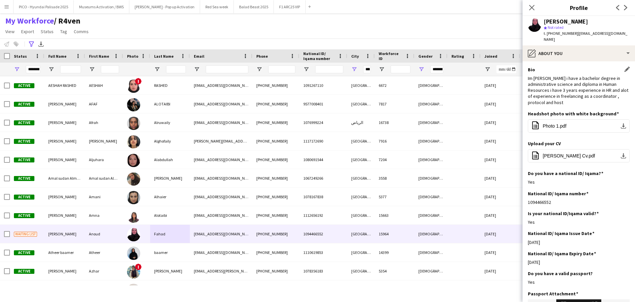
click at [577, 94] on div "Im [PERSON_NAME] i have a bachelor degree in administrative science and diploma…" at bounding box center [579, 90] width 102 height 30
click at [576, 149] on button "office-file-sheet [PERSON_NAME] Cv.pdf download-bottom" at bounding box center [579, 155] width 102 height 13
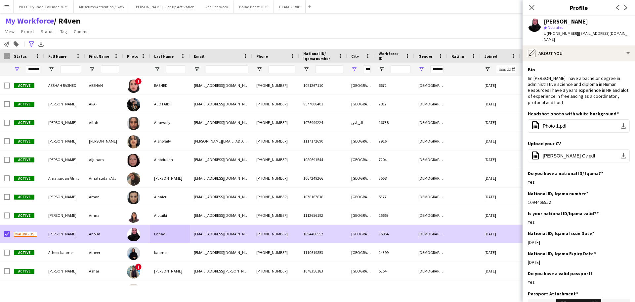
click at [190, 32] on div "My Workforce / R4ven View Views Default view R4ven New view Update view Delete …" at bounding box center [317, 27] width 635 height 23
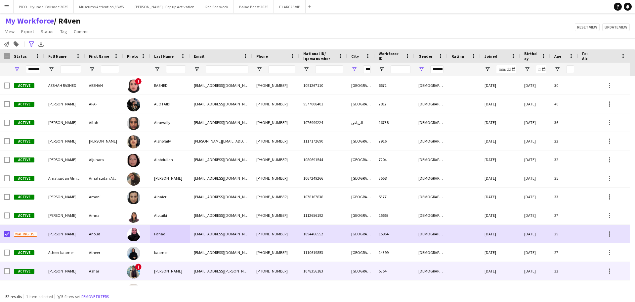
scroll to position [33, 0]
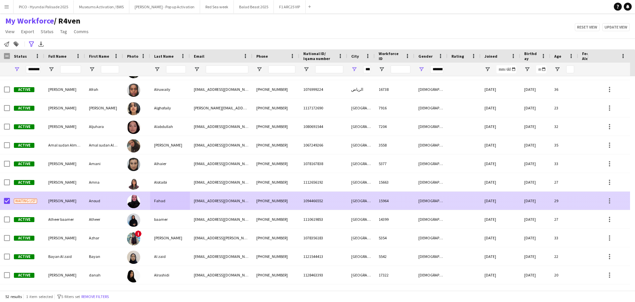
click at [75, 204] on div "[PERSON_NAME]" at bounding box center [64, 200] width 41 height 18
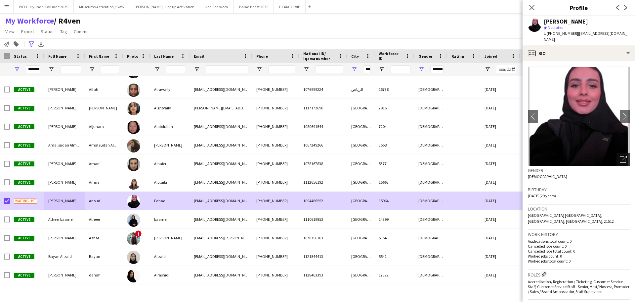
click at [577, 154] on div "Open photos pop-in" at bounding box center [623, 159] width 13 height 13
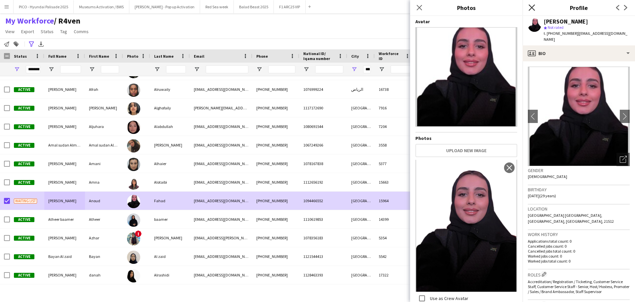
click at [530, 7] on icon "Close pop-in" at bounding box center [532, 7] width 6 height 6
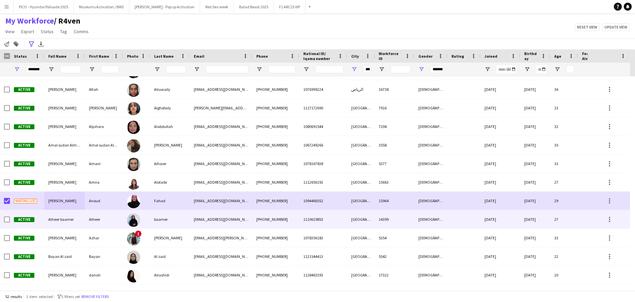
click at [124, 216] on div at bounding box center [136, 219] width 27 height 18
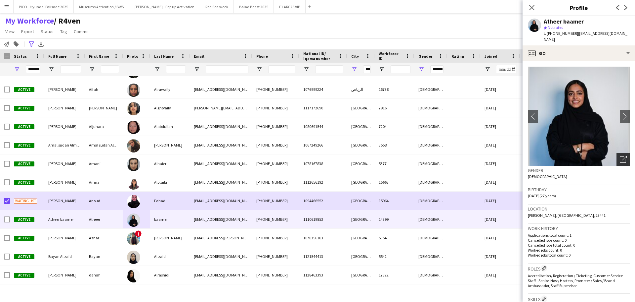
click at [577, 156] on icon "Open photos pop-in" at bounding box center [623, 159] width 7 height 7
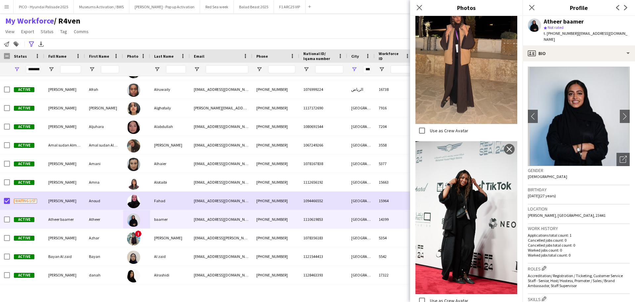
scroll to position [1634, 0]
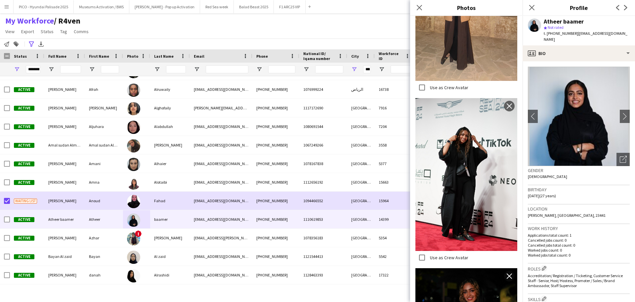
click at [577, 206] on h3 "Location" at bounding box center [579, 209] width 102 height 6
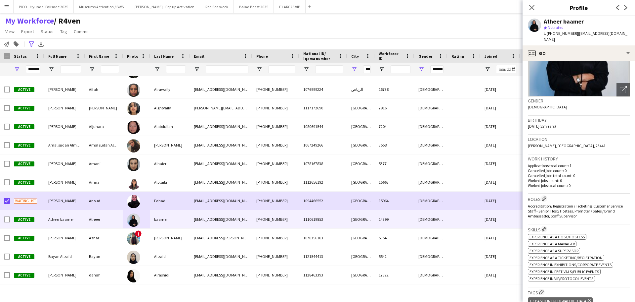
scroll to position [165, 0]
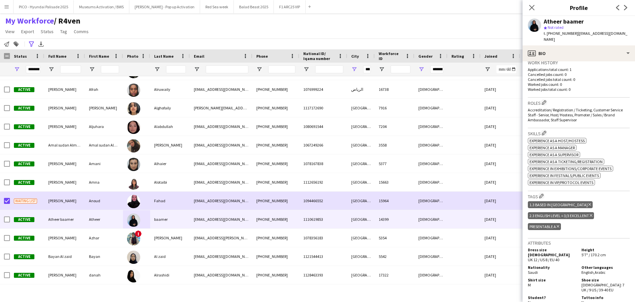
click at [577, 111] on span "Accreditation/ Registration / Ticketing, Customer Service Staff - Senior, Host/…" at bounding box center [575, 114] width 95 height 15
click at [577, 115] on div "Accreditation/ Registration / Ticketing, Customer Service Staff - Senior, Host/…" at bounding box center [579, 114] width 102 height 15
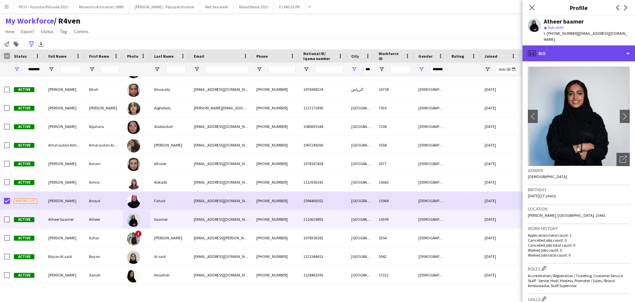
click at [577, 45] on div "profile Bio" at bounding box center [579, 53] width 113 height 16
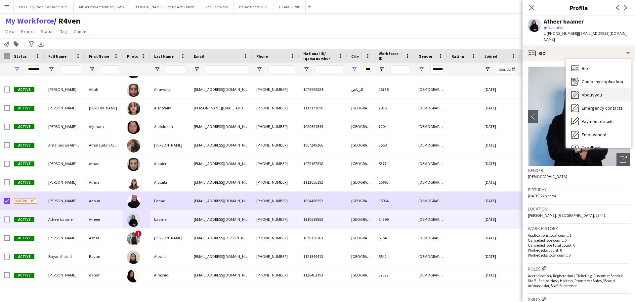
click at [577, 92] on span "About you" at bounding box center [592, 95] width 20 height 6
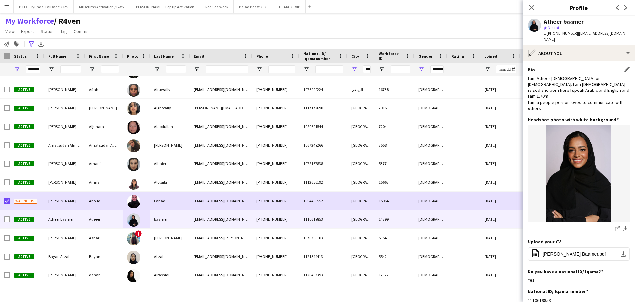
click at [573, 82] on div "I am Atheer [DEMOGRAPHIC_DATA] on [DEMOGRAPHIC_DATA]. I am [DEMOGRAPHIC_DATA] r…" at bounding box center [579, 93] width 102 height 36
click at [572, 92] on div "I am Atheer [DEMOGRAPHIC_DATA] on [DEMOGRAPHIC_DATA]. I am [DEMOGRAPHIC_DATA] r…" at bounding box center [579, 93] width 102 height 36
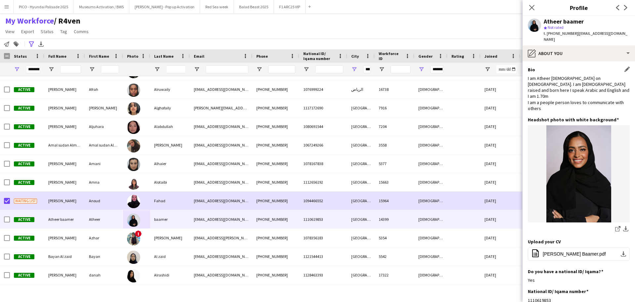
click at [572, 92] on div "I am Atheer [DEMOGRAPHIC_DATA] on [DEMOGRAPHIC_DATA]. I am [DEMOGRAPHIC_DATA] r…" at bounding box center [579, 93] width 102 height 36
click at [577, 81] on div "I am Atheer [DEMOGRAPHIC_DATA] on [DEMOGRAPHIC_DATA]. I am [DEMOGRAPHIC_DATA] r…" at bounding box center [579, 93] width 102 height 36
click at [564, 247] on button "office-file-sheet [PERSON_NAME] Baamer.pdf download-bottom" at bounding box center [579, 253] width 102 height 13
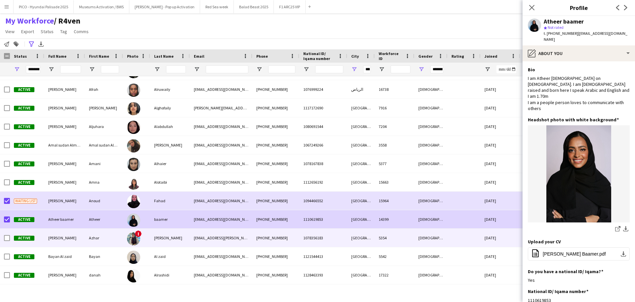
click at [68, 235] on div "[PERSON_NAME]" at bounding box center [64, 237] width 41 height 18
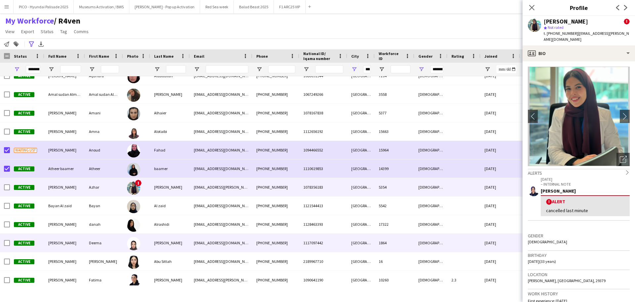
scroll to position [99, 0]
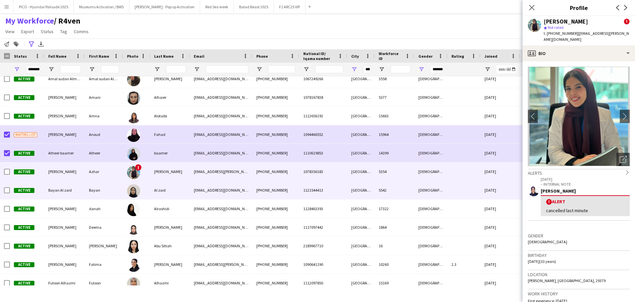
click at [91, 191] on div "Bayan" at bounding box center [104, 190] width 38 height 18
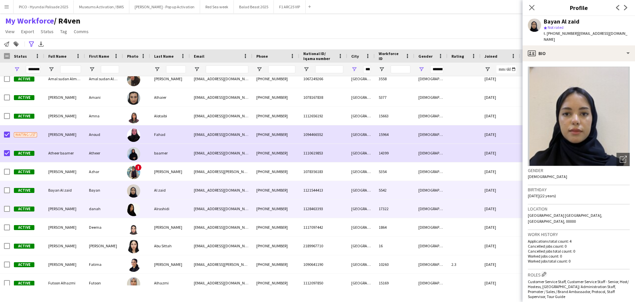
click at [91, 205] on div "danah" at bounding box center [104, 208] width 38 height 18
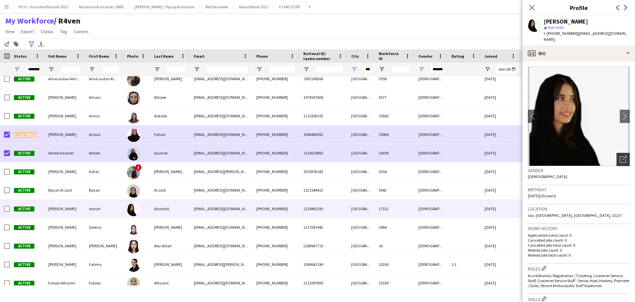
click at [577, 156] on icon "Open photos pop-in" at bounding box center [623, 159] width 7 height 7
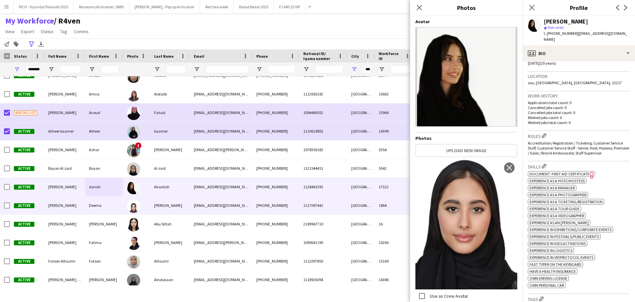
scroll to position [132, 0]
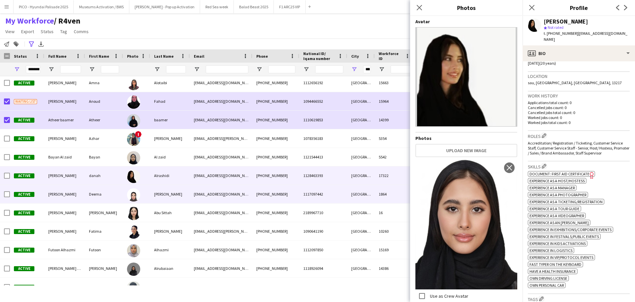
click at [186, 199] on div "[PERSON_NAME]" at bounding box center [170, 194] width 40 height 18
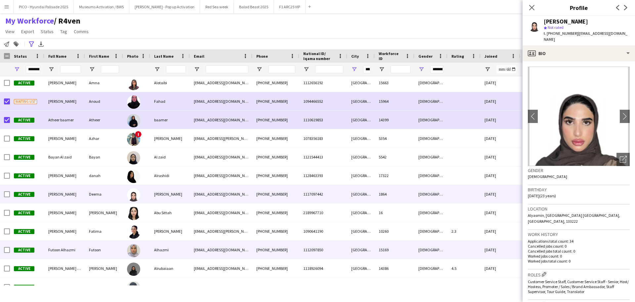
click at [186, 243] on div "Alhazmi" at bounding box center [170, 249] width 40 height 18
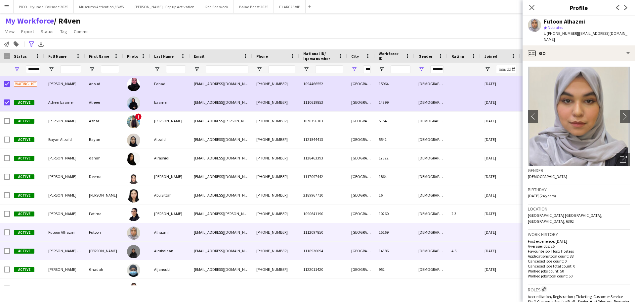
scroll to position [165, 0]
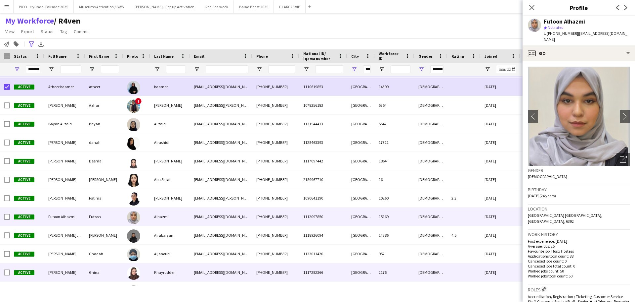
click at [188, 267] on div "Khayrudden" at bounding box center [170, 272] width 40 height 18
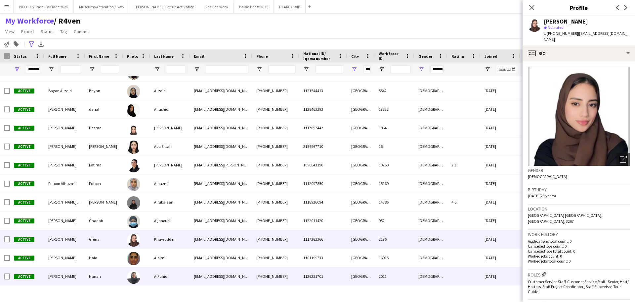
scroll to position [232, 0]
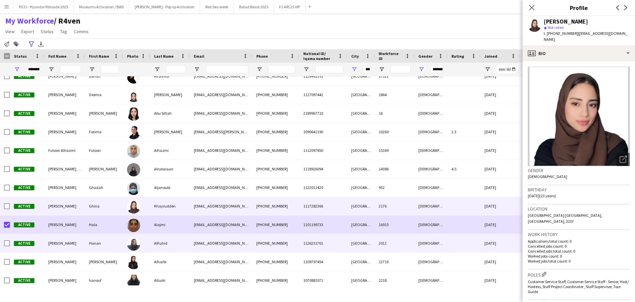
click at [55, 247] on div "[PERSON_NAME]" at bounding box center [64, 243] width 41 height 18
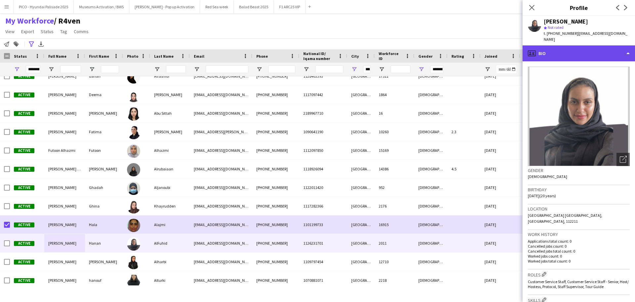
click at [553, 46] on div "profile Bio" at bounding box center [579, 53] width 113 height 16
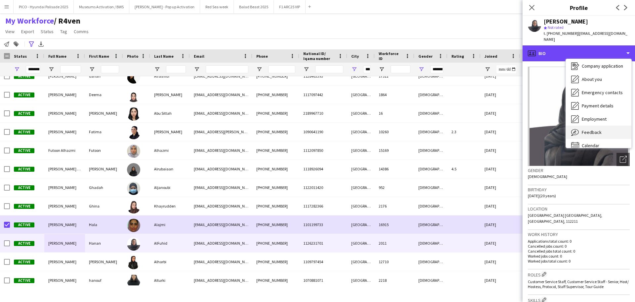
scroll to position [23, 0]
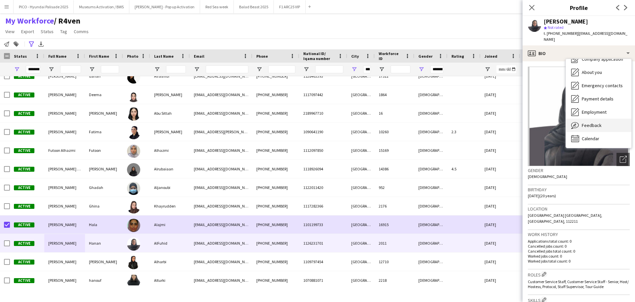
click at [577, 124] on div "Feedback Feedback" at bounding box center [599, 124] width 66 height 13
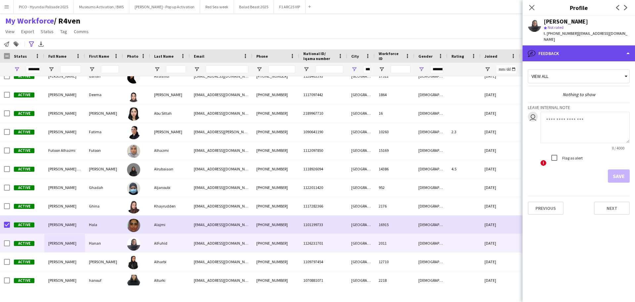
click at [571, 46] on div "bubble-pencil Feedback" at bounding box center [579, 53] width 113 height 16
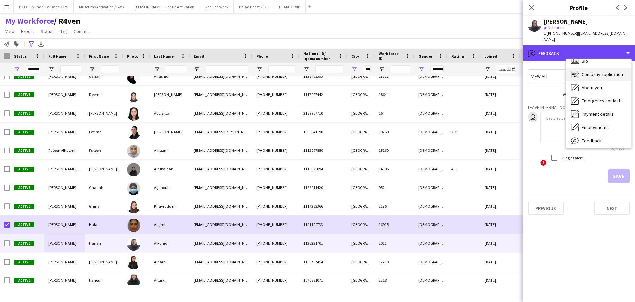
scroll to position [0, 0]
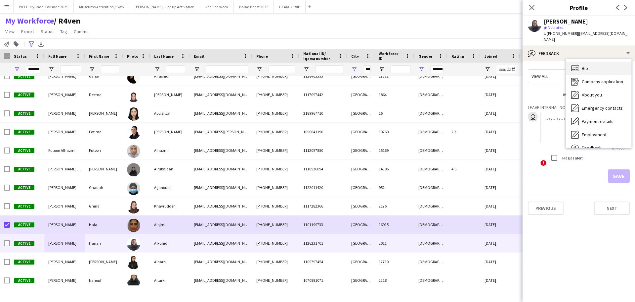
click at [577, 62] on div "Bio Bio" at bounding box center [599, 68] width 66 height 13
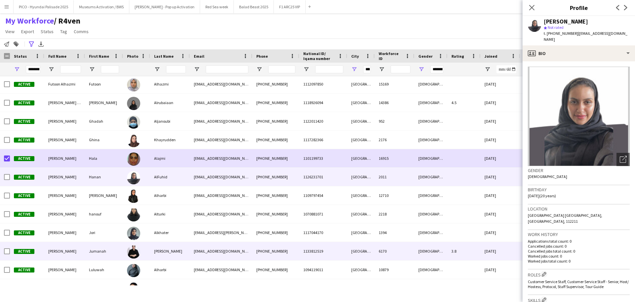
click at [174, 245] on div "[PERSON_NAME]" at bounding box center [170, 251] width 40 height 18
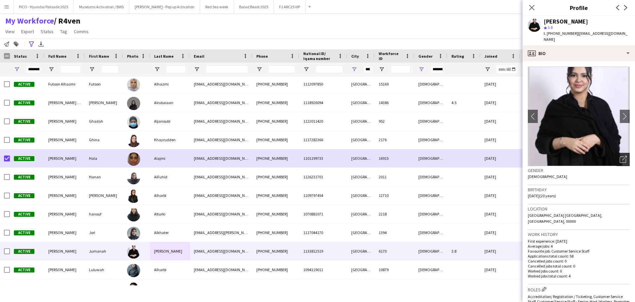
click at [577, 156] on icon "Open photos pop-in" at bounding box center [623, 159] width 7 height 7
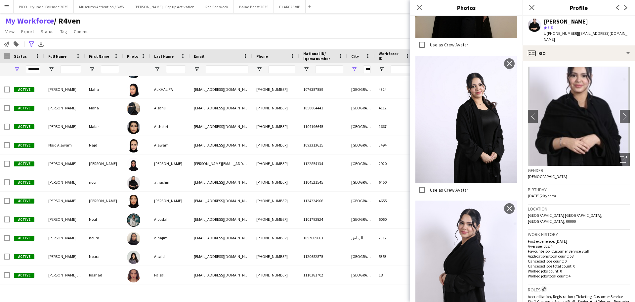
click at [526, 7] on div "Close pop-in" at bounding box center [532, 7] width 19 height 15
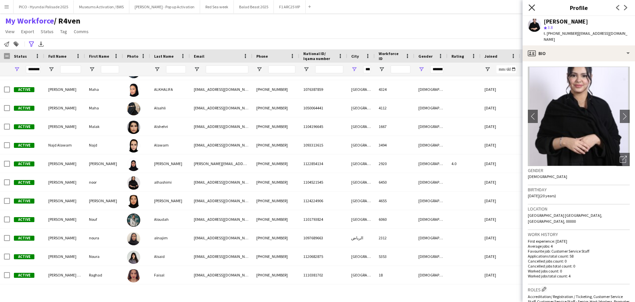
click at [529, 7] on icon "Close pop-in" at bounding box center [532, 7] width 6 height 6
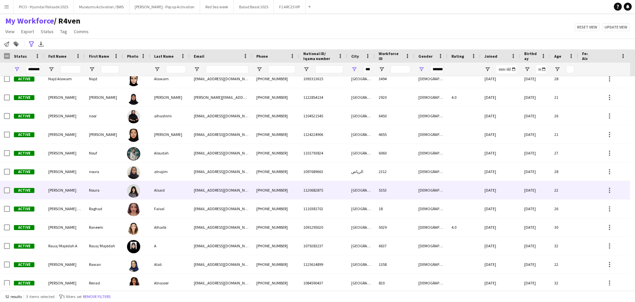
click at [139, 183] on div at bounding box center [133, 190] width 13 height 19
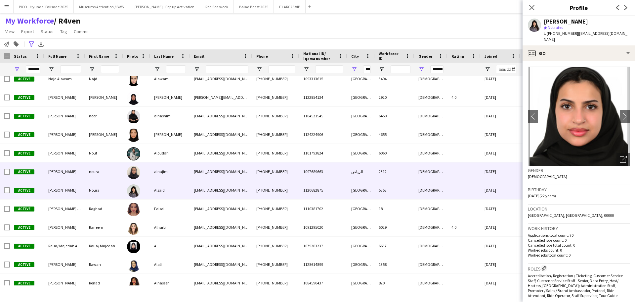
click at [149, 175] on div at bounding box center [136, 171] width 27 height 18
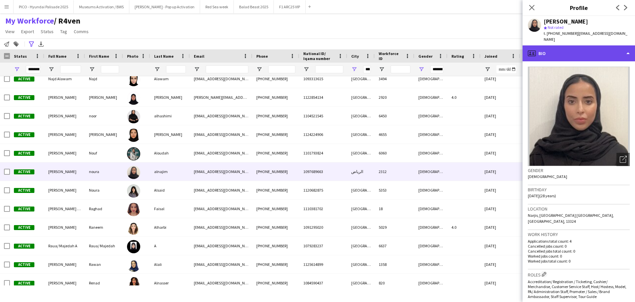
click at [553, 47] on div "profile Bio" at bounding box center [579, 53] width 113 height 16
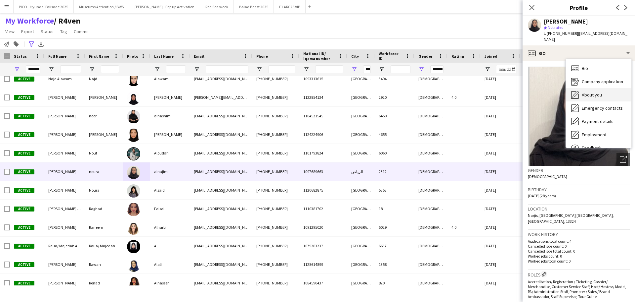
click at [577, 91] on icon "About you" at bounding box center [576, 95] width 8 height 8
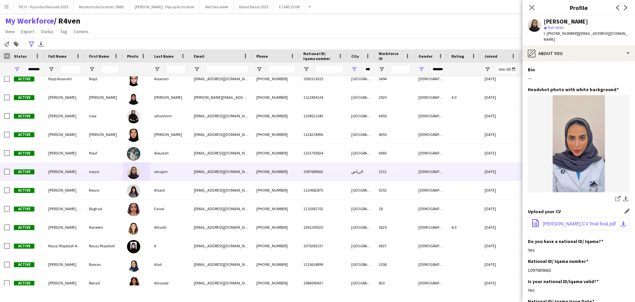
click at [562, 217] on button "office-file-sheet [PERSON_NAME] CV final final.pdf download-bottom" at bounding box center [579, 223] width 102 height 13
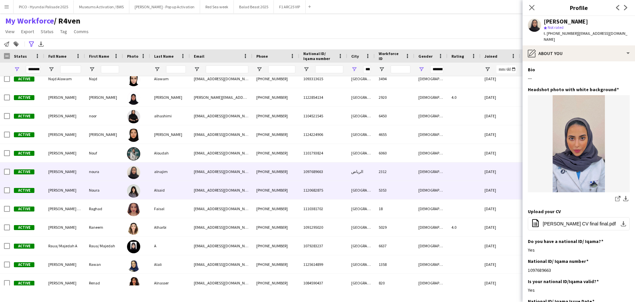
click at [262, 192] on div "[PHONE_NUMBER]" at bounding box center [276, 190] width 47 height 18
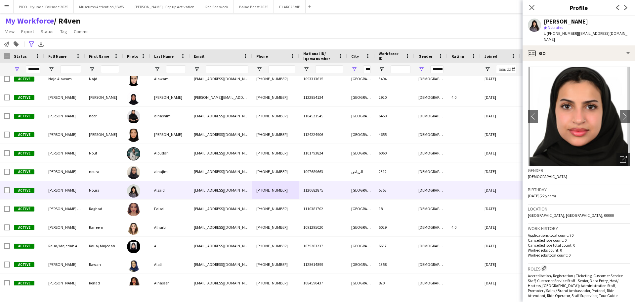
click at [577, 156] on icon "Open photos pop-in" at bounding box center [623, 159] width 7 height 7
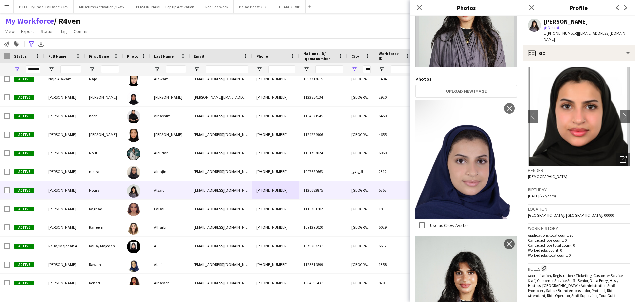
scroll to position [103, 0]
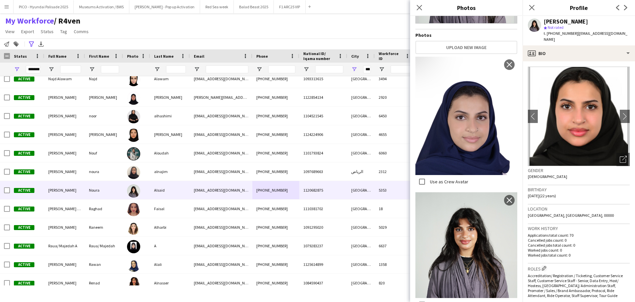
click at [577, 247] on p "Worked jobs count: 0" at bounding box center [579, 249] width 102 height 5
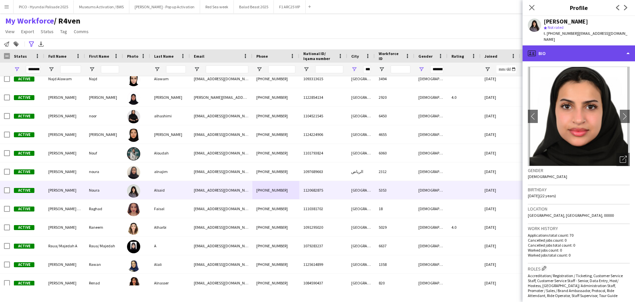
click at [559, 48] on div "profile Bio" at bounding box center [579, 53] width 113 height 16
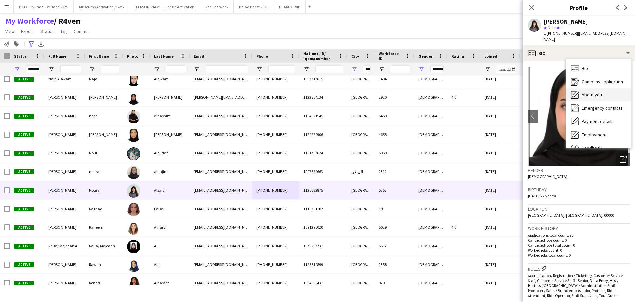
click at [577, 88] on div "About you About you" at bounding box center [599, 94] width 66 height 13
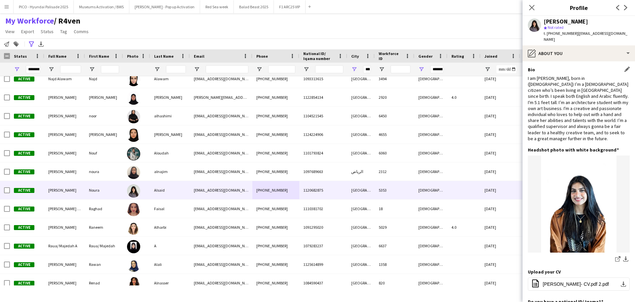
click at [565, 81] on div "I am [PERSON_NAME], born in ([DEMOGRAPHIC_DATA]) I’m a [DEMOGRAPHIC_DATA] citiz…" at bounding box center [579, 108] width 102 height 66
click at [565, 85] on div "I am [PERSON_NAME], born in ([DEMOGRAPHIC_DATA]) I’m a [DEMOGRAPHIC_DATA] citiz…" at bounding box center [579, 108] width 102 height 66
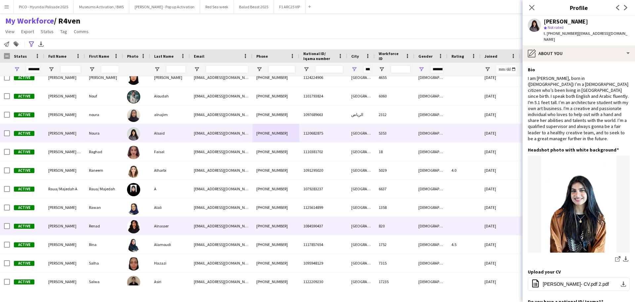
scroll to position [629, 0]
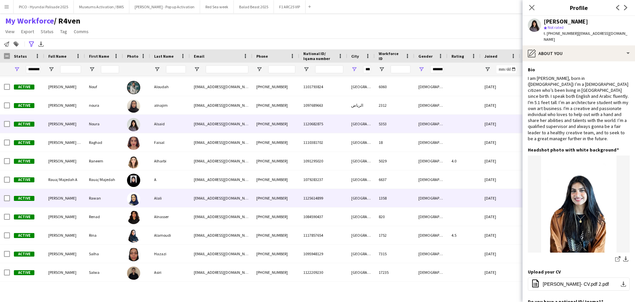
click at [130, 201] on img at bounding box center [133, 198] width 13 height 13
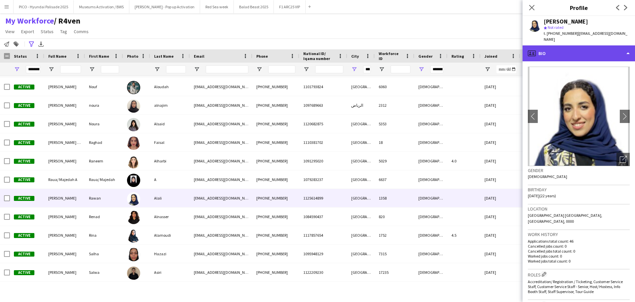
click at [569, 51] on div "profile Bio" at bounding box center [579, 53] width 113 height 16
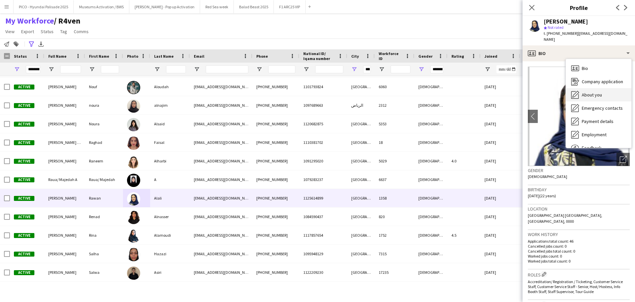
click at [577, 88] on div "About you About you" at bounding box center [599, 94] width 66 height 13
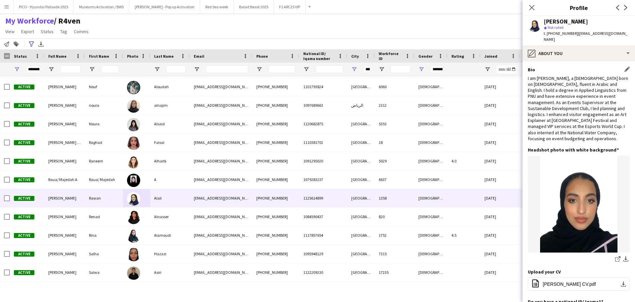
click at [577, 82] on div "I am [PERSON_NAME], a [DEMOGRAPHIC_DATA] born on [DEMOGRAPHIC_DATA], fluent in …" at bounding box center [579, 108] width 102 height 66
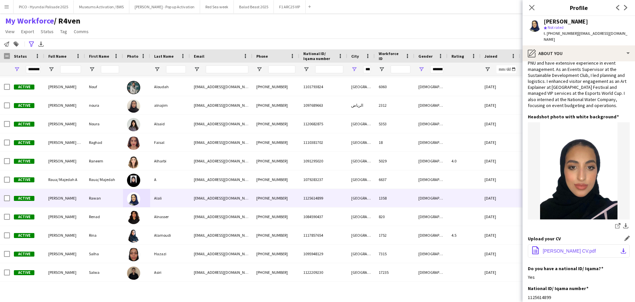
click at [548, 244] on button "office-file-sheet [PERSON_NAME] CV.pdf download-bottom" at bounding box center [579, 250] width 102 height 13
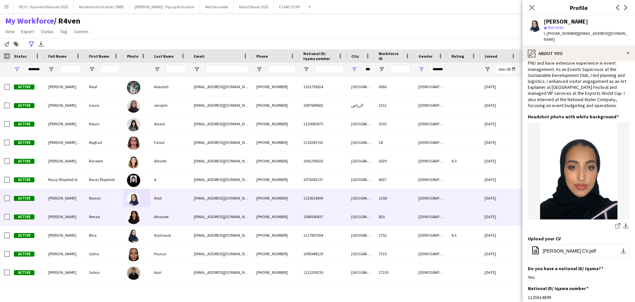
click at [148, 213] on div at bounding box center [136, 216] width 27 height 18
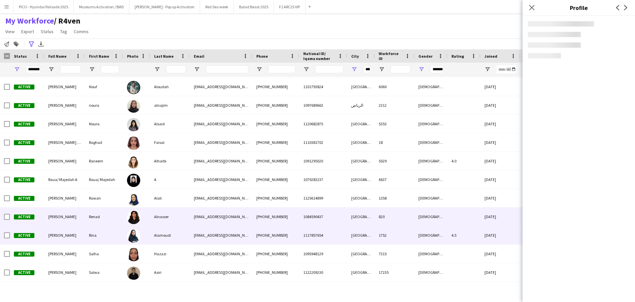
click at [147, 236] on div at bounding box center [136, 235] width 27 height 18
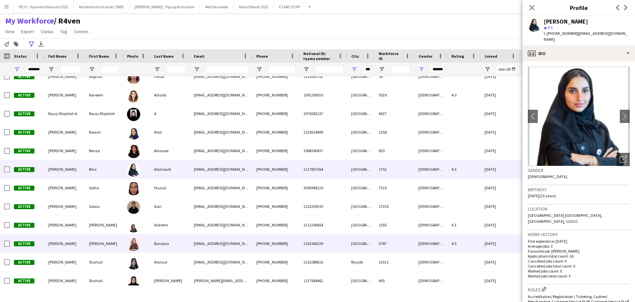
scroll to position [695, 0]
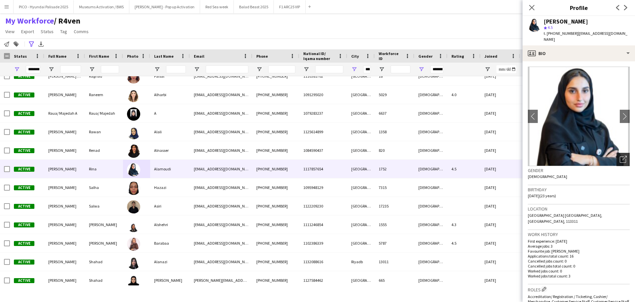
click at [577, 153] on div "Open photos pop-in" at bounding box center [623, 159] width 13 height 13
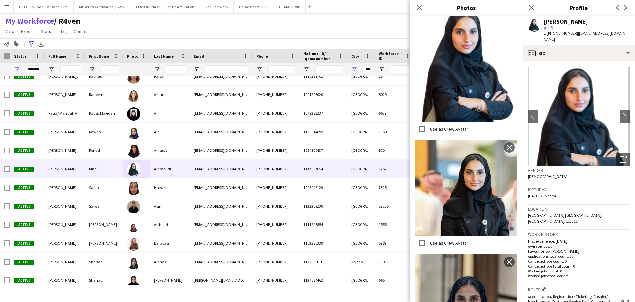
scroll to position [225, 0]
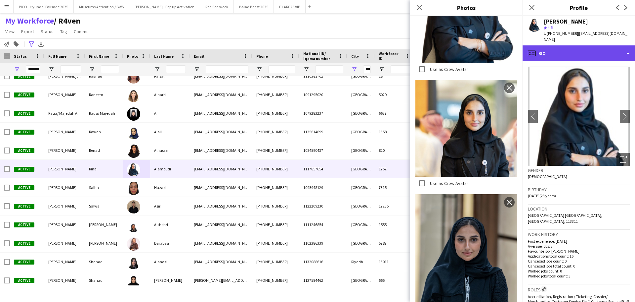
click at [573, 48] on div "profile Bio" at bounding box center [579, 53] width 113 height 16
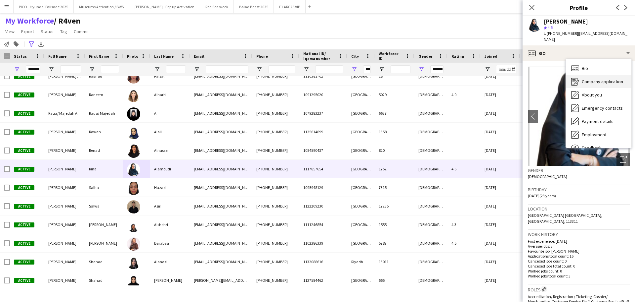
click at [577, 80] on div "Company application Company application" at bounding box center [599, 81] width 66 height 13
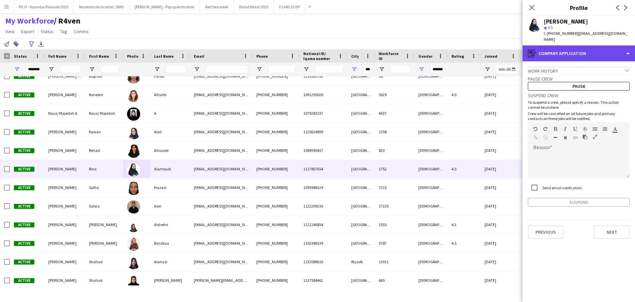
click at [577, 54] on div "register Company application" at bounding box center [579, 53] width 113 height 16
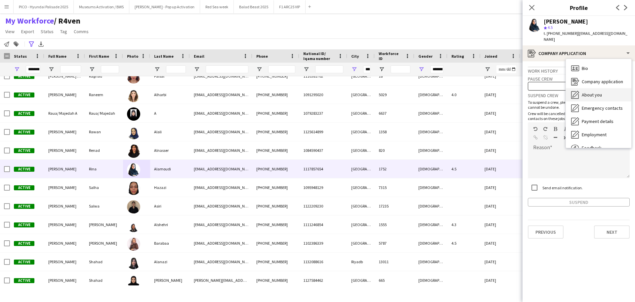
click at [577, 88] on div "About you About you" at bounding box center [599, 94] width 66 height 13
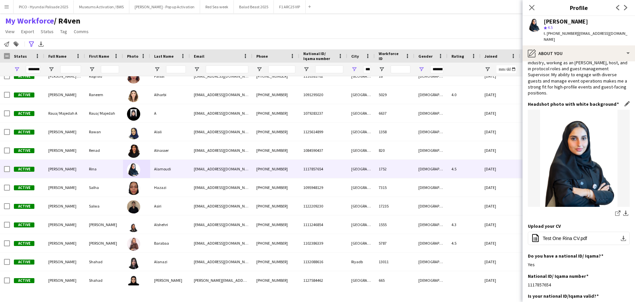
scroll to position [99, 0]
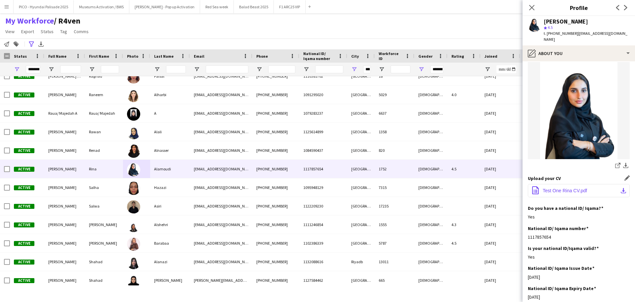
click at [554, 188] on span "Test One Rina CV.pdf" at bounding box center [565, 190] width 44 height 5
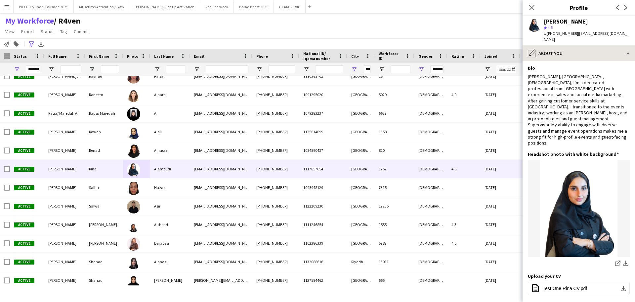
scroll to position [0, 0]
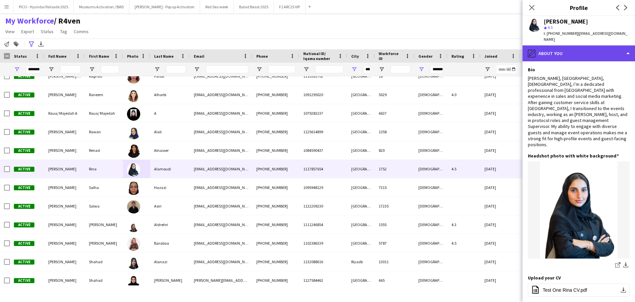
click at [556, 45] on div "pencil4 About you" at bounding box center [579, 53] width 113 height 16
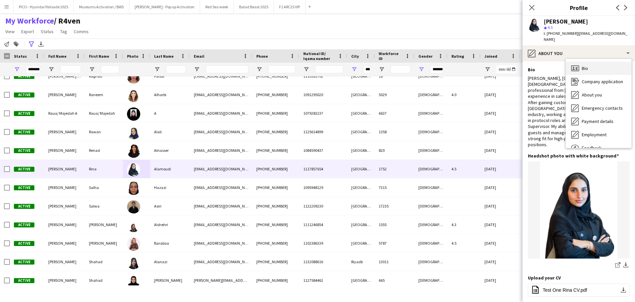
click at [569, 62] on div "Bio Bio" at bounding box center [599, 68] width 66 height 13
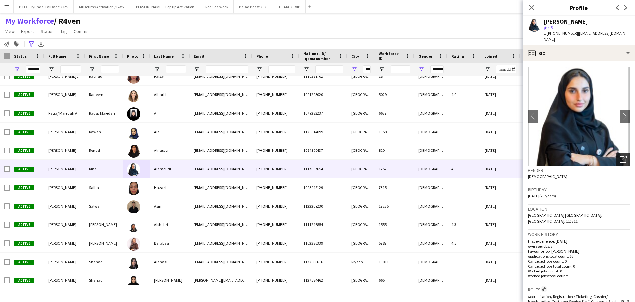
click at [577, 156] on icon "Open photos pop-in" at bounding box center [623, 159] width 7 height 7
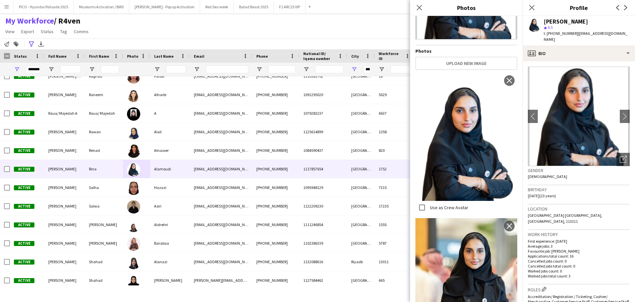
scroll to position [199, 0]
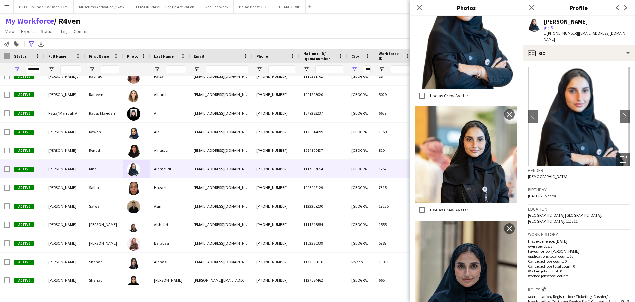
click at [564, 212] on span "[GEOGRAPHIC_DATA] [GEOGRAPHIC_DATA], [GEOGRAPHIC_DATA], 113311" at bounding box center [565, 217] width 74 height 11
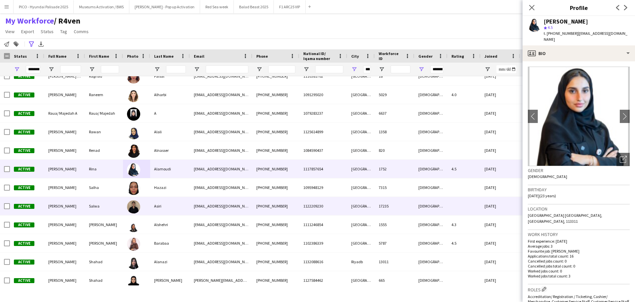
click at [232, 206] on div "[EMAIL_ADDRESS][DOMAIN_NAME]" at bounding box center [221, 206] width 63 height 18
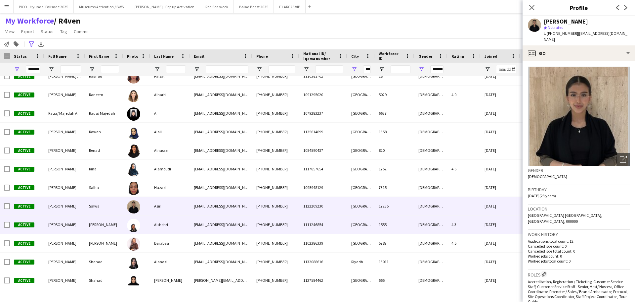
click at [221, 222] on div "[EMAIL_ADDRESS][DOMAIN_NAME]" at bounding box center [221, 224] width 63 height 18
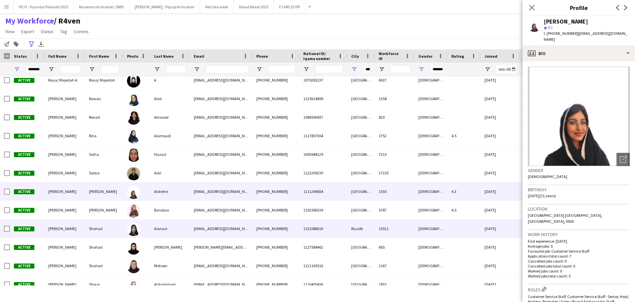
scroll to position [728, 0]
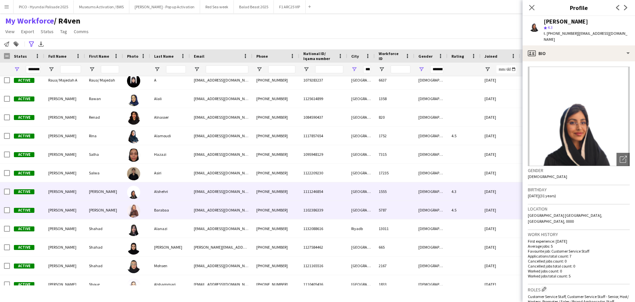
click at [221, 214] on div "[EMAIL_ADDRESS][DOMAIN_NAME]" at bounding box center [221, 210] width 63 height 18
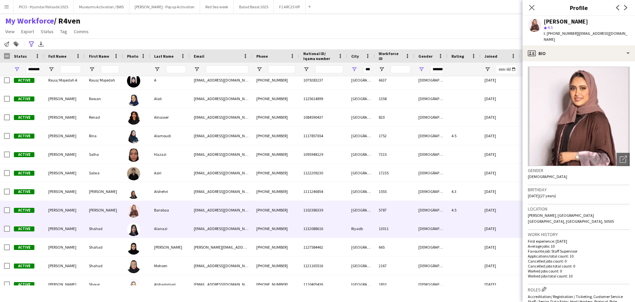
click at [225, 227] on div "[EMAIL_ADDRESS][DOMAIN_NAME]" at bounding box center [221, 228] width 63 height 18
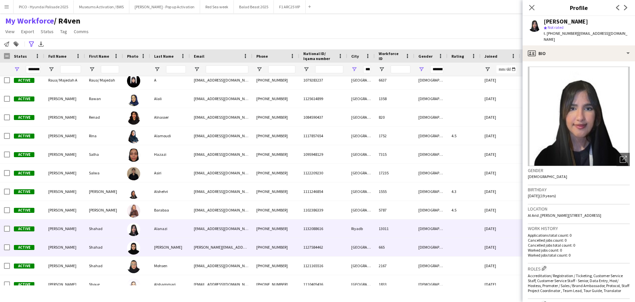
click at [226, 242] on div "[PERSON_NAME][EMAIL_ADDRESS][DOMAIN_NAME]" at bounding box center [221, 247] width 63 height 18
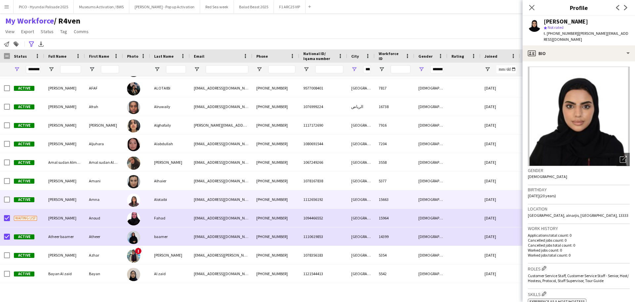
scroll to position [0, 0]
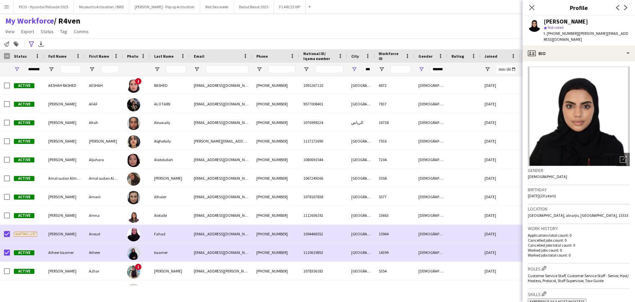
click at [151, 22] on div "My Workforce / R4ven View Views Default view R4ven New view Update view Delete …" at bounding box center [317, 27] width 635 height 23
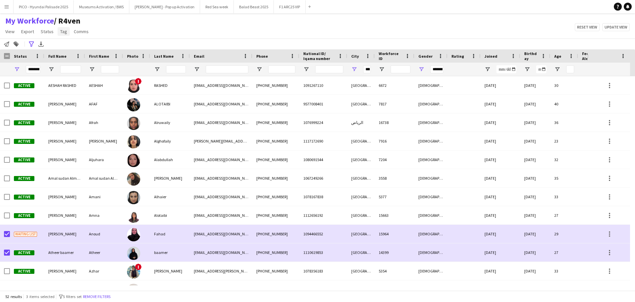
click at [65, 32] on span "Tag" at bounding box center [63, 31] width 7 height 6
click at [83, 47] on link "New tag" at bounding box center [80, 46] width 46 height 14
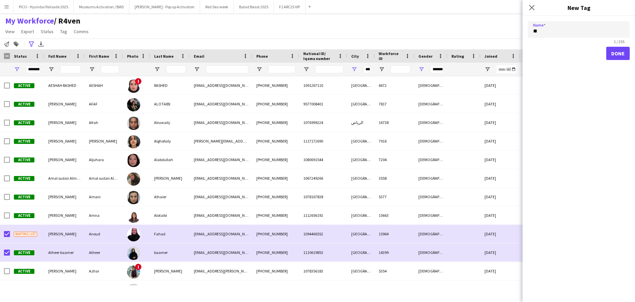
type input "*"
type input "**"
click at [577, 53] on button "Done" at bounding box center [619, 53] width 24 height 13
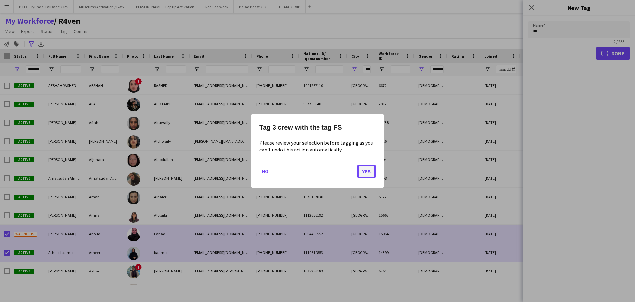
click at [368, 173] on button "Yes" at bounding box center [366, 171] width 19 height 13
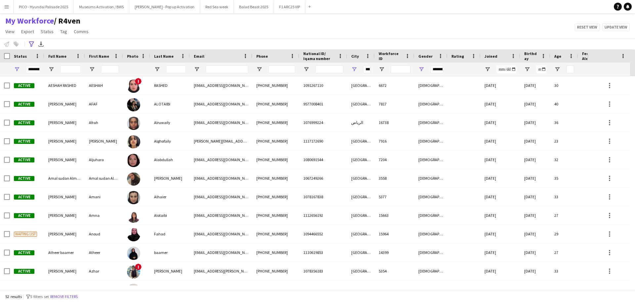
click at [161, 45] on div "**********" at bounding box center [317, 43] width 635 height 11
click at [68, 274] on button "Remove filters" at bounding box center [64, 296] width 30 height 7
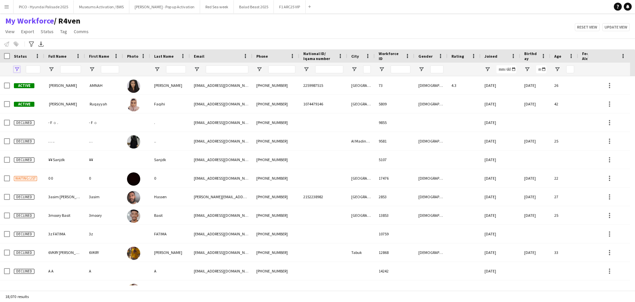
click at [14, 69] on span "Open Filter Menu" at bounding box center [17, 69] width 6 height 6
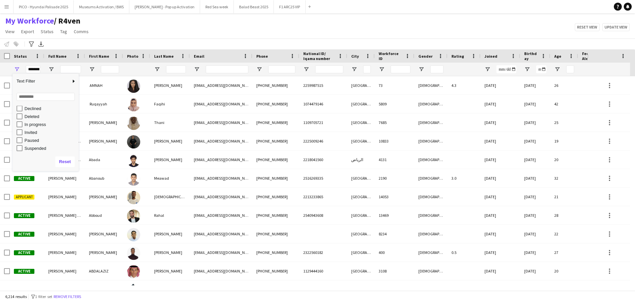
scroll to position [42, 0]
type input "**********"
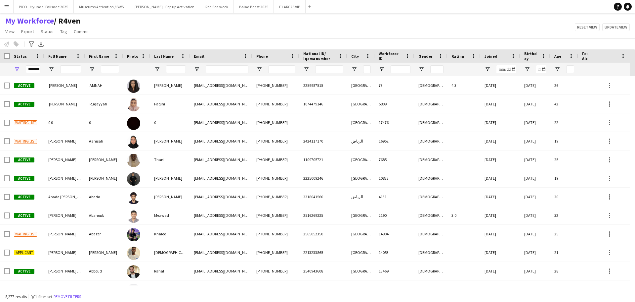
click at [132, 28] on div "My Workforce / R4ven View Views Default view R4ven New view Update view Delete …" at bounding box center [317, 27] width 635 height 23
click at [423, 67] on span "Open Filter Menu" at bounding box center [422, 69] width 6 height 6
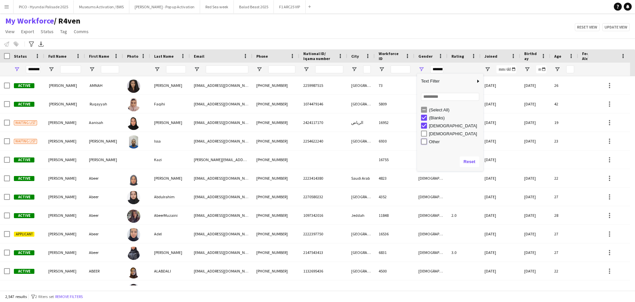
type input "**********"
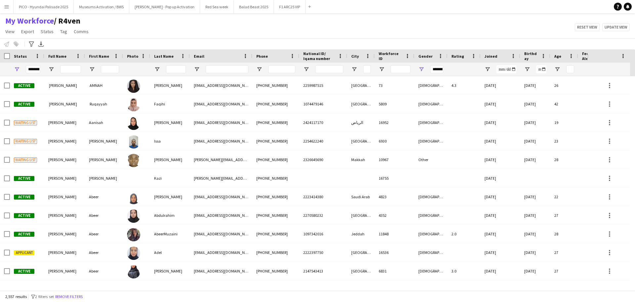
click at [435, 36] on div "My Workforce / R4ven View Views Default view R4ven New view Update view Delete …" at bounding box center [317, 27] width 635 height 23
click at [353, 71] on span "Open Filter Menu" at bounding box center [355, 69] width 6 height 6
type input "***"
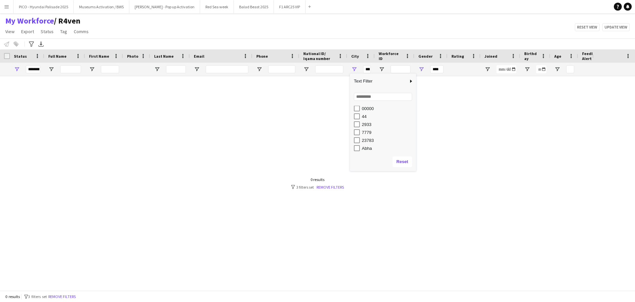
scroll to position [66, 0]
click at [370, 95] on input "Search filter values" at bounding box center [383, 97] width 58 height 8
type input "**"
type input "**********"
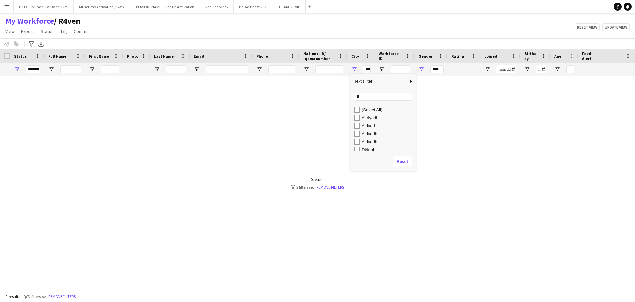
type input "**********"
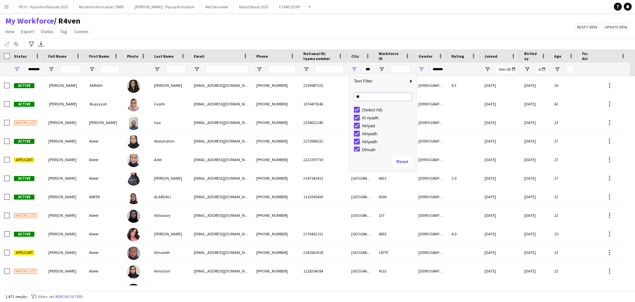
click at [365, 94] on input "**" at bounding box center [383, 97] width 58 height 8
click at [448, 24] on div "My Workforce / R4ven View Views Default view R4ven New view Update view Delete …" at bounding box center [317, 27] width 635 height 23
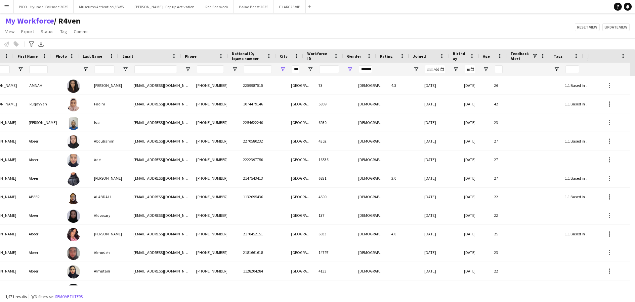
scroll to position [0, 71]
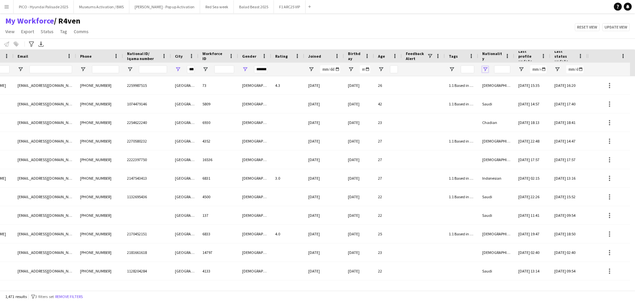
click at [486, 67] on span "Open Filter Menu" at bounding box center [486, 69] width 6 height 6
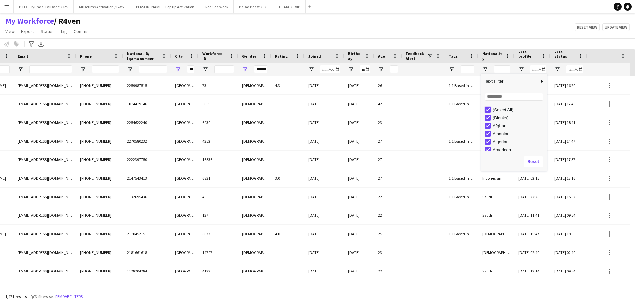
type input "***"
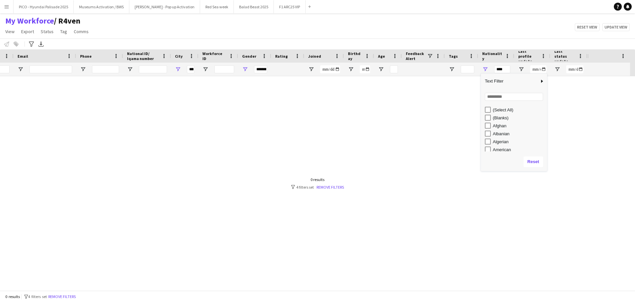
type input "***"
click at [489, 99] on input "*" at bounding box center [514, 97] width 58 height 8
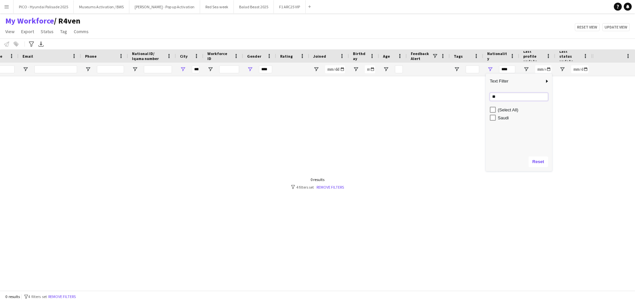
type input "**"
type input "*********"
type input "**********"
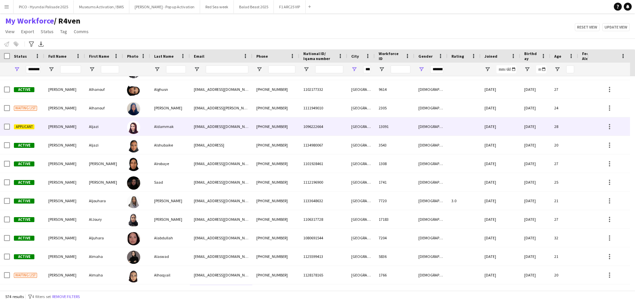
click at [162, 124] on div "Aldammak" at bounding box center [170, 126] width 40 height 18
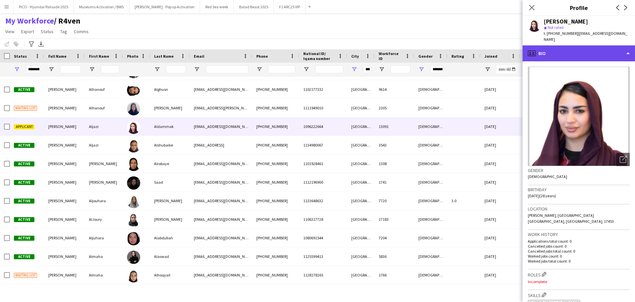
click at [577, 51] on div "profile Bio" at bounding box center [579, 53] width 113 height 16
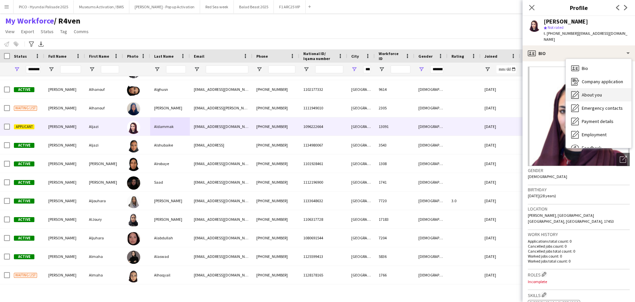
click at [577, 92] on span "About you" at bounding box center [592, 95] width 20 height 6
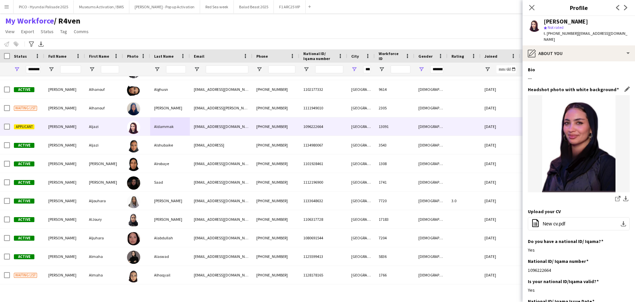
click at [577, 86] on h3 "Headshot photo with white background" at bounding box center [573, 89] width 91 height 6
click at [577, 68] on div "Bio Edit this field ---" at bounding box center [579, 77] width 102 height 20
click at [566, 217] on button "office-file-sheet New cv.pdf download-bottom" at bounding box center [579, 223] width 102 height 13
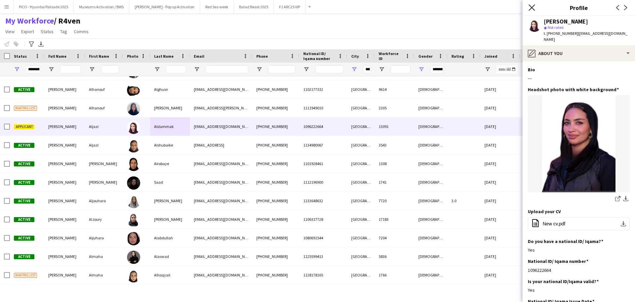
click at [533, 9] on icon "Close pop-in" at bounding box center [532, 7] width 6 height 6
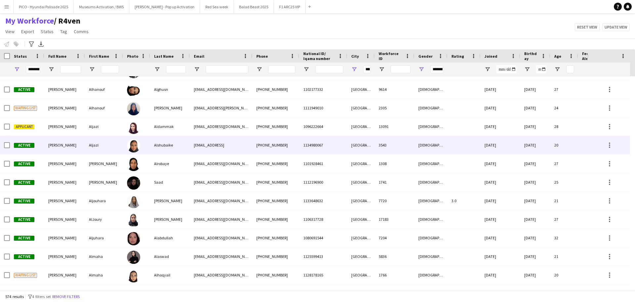
click at [253, 148] on div "[PHONE_NUMBER]" at bounding box center [276, 145] width 47 height 18
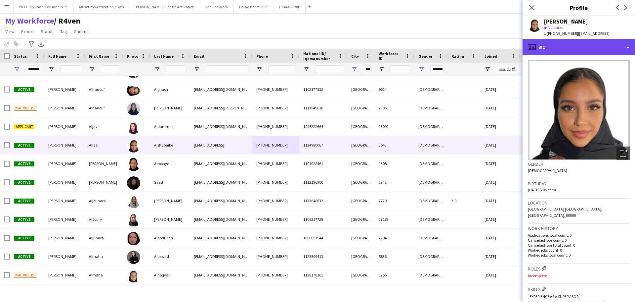
click at [556, 53] on div "profile Bio" at bounding box center [579, 47] width 113 height 16
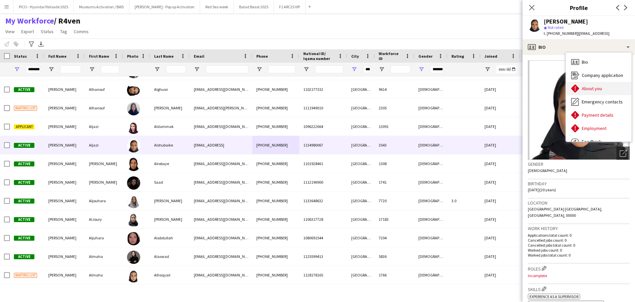
click at [577, 90] on div "About you About you" at bounding box center [599, 88] width 66 height 13
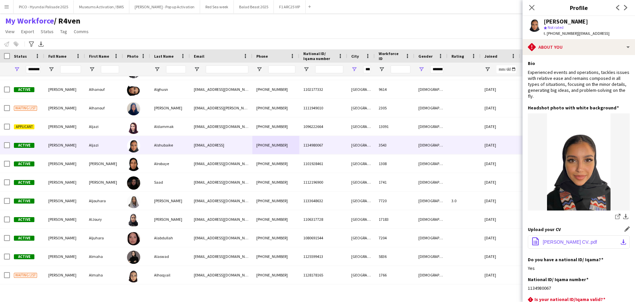
click at [559, 237] on button "office-file-sheet [PERSON_NAME] CV..pdf download-bottom" at bounding box center [579, 241] width 102 height 13
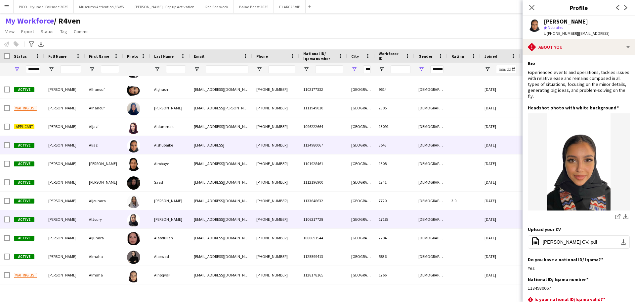
click at [232, 224] on div "[EMAIL_ADDRESS][DOMAIN_NAME]" at bounding box center [221, 219] width 63 height 18
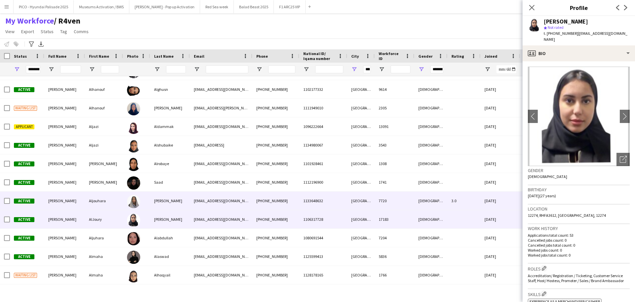
click at [230, 207] on div "[EMAIL_ADDRESS][DOMAIN_NAME]" at bounding box center [221, 200] width 63 height 18
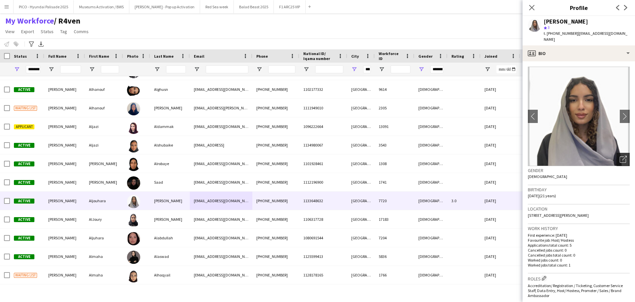
click at [577, 156] on icon "Open photos pop-in" at bounding box center [623, 159] width 7 height 7
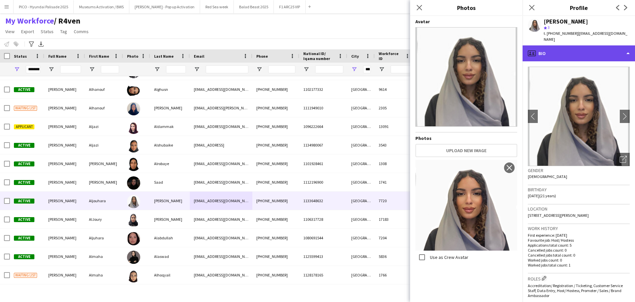
click at [538, 48] on div "profile Bio" at bounding box center [579, 53] width 113 height 16
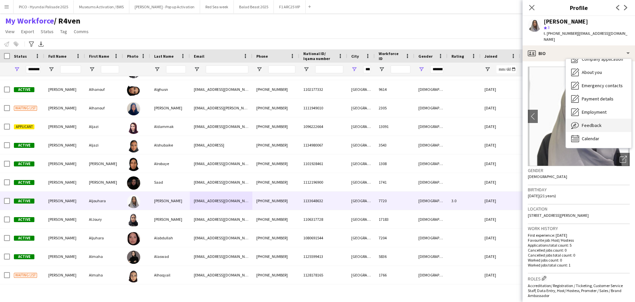
click at [577, 118] on div "Feedback Feedback" at bounding box center [599, 124] width 66 height 13
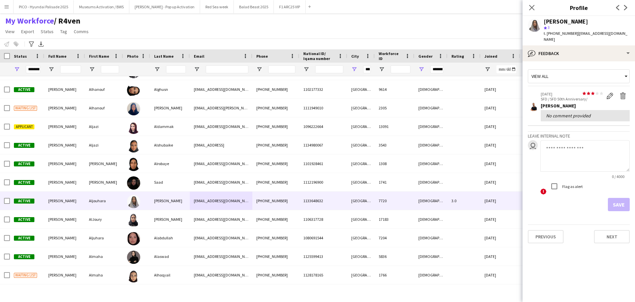
click at [576, 113] on div "No comment provided" at bounding box center [585, 116] width 78 height 6
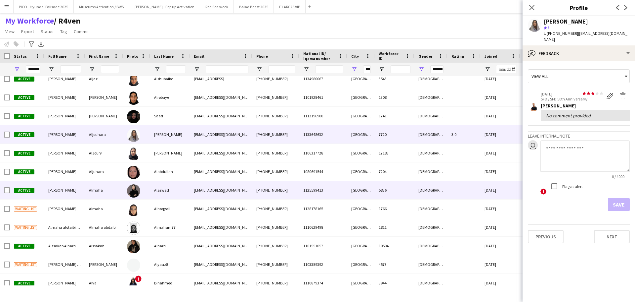
click at [216, 196] on div "[EMAIL_ADDRESS][DOMAIN_NAME]" at bounding box center [221, 190] width 63 height 18
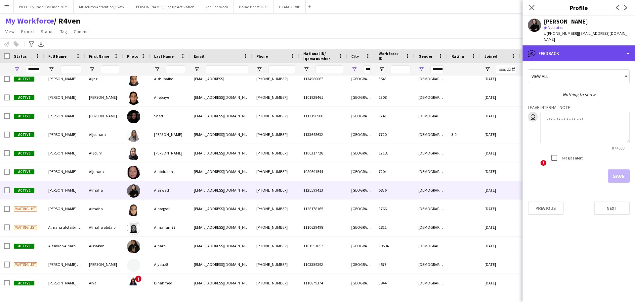
click at [565, 46] on div "bubble-pencil Feedback" at bounding box center [579, 53] width 113 height 16
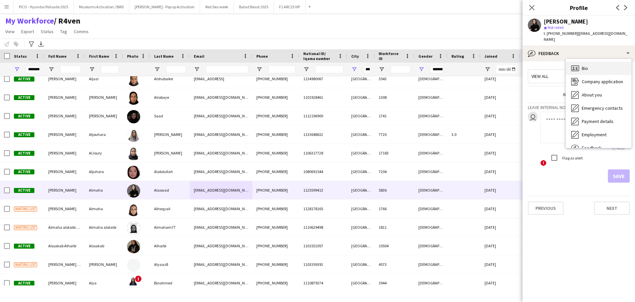
click at [577, 65] on span "Bio" at bounding box center [585, 68] width 6 height 6
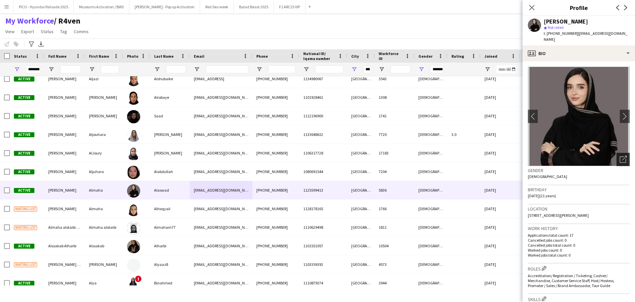
click at [577, 156] on icon "Open photos pop-in" at bounding box center [623, 159] width 7 height 7
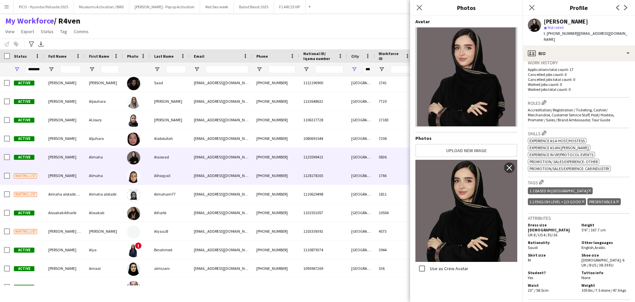
click at [153, 172] on div "Alhoqyail" at bounding box center [170, 175] width 40 height 18
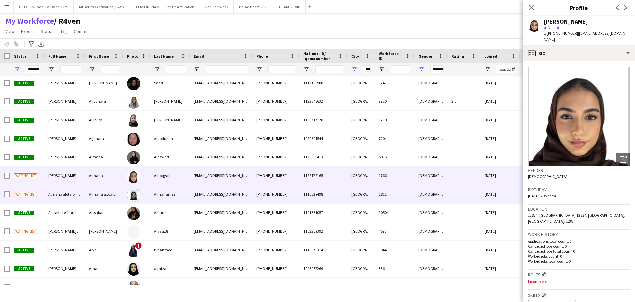
click at [162, 192] on div "Almaham77" at bounding box center [170, 194] width 40 height 18
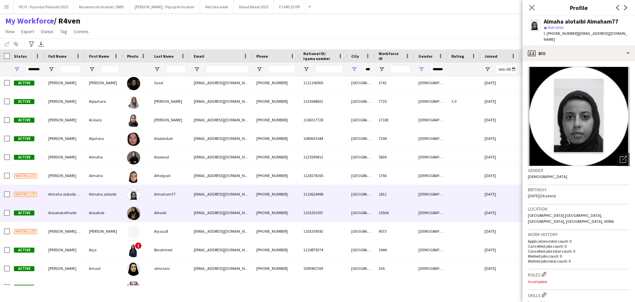
click at [165, 208] on div "Alharbi" at bounding box center [170, 212] width 40 height 18
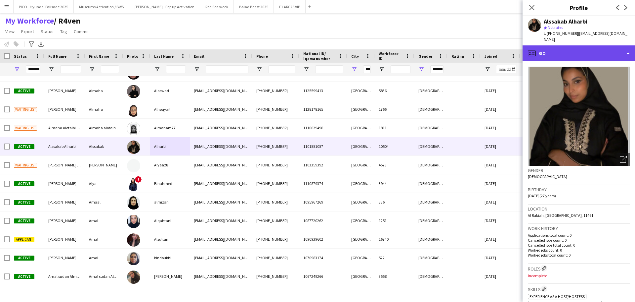
click at [577, 52] on div "profile Bio" at bounding box center [579, 53] width 113 height 16
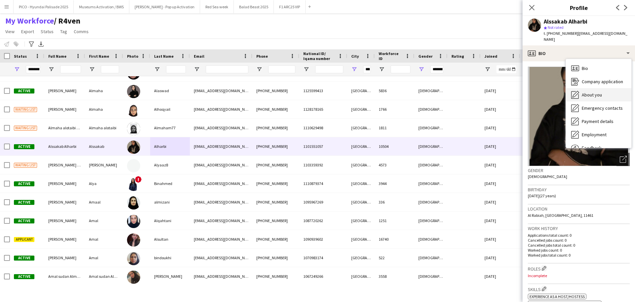
click at [577, 88] on div "About you About you" at bounding box center [599, 94] width 66 height 13
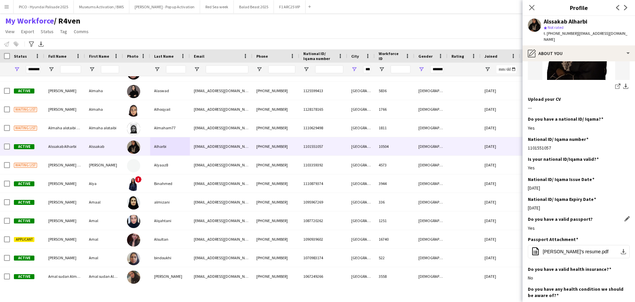
scroll to position [165, 0]
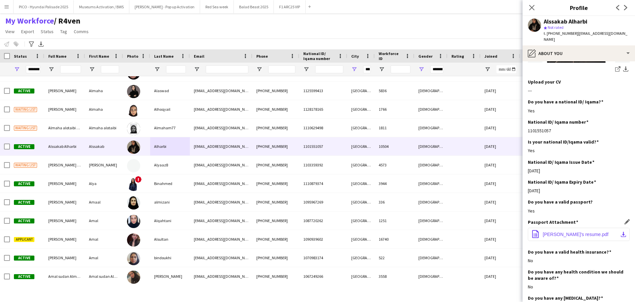
click at [570, 227] on button "office-file-sheet Alssakab's resume.pdf download-bottom" at bounding box center [579, 233] width 102 height 13
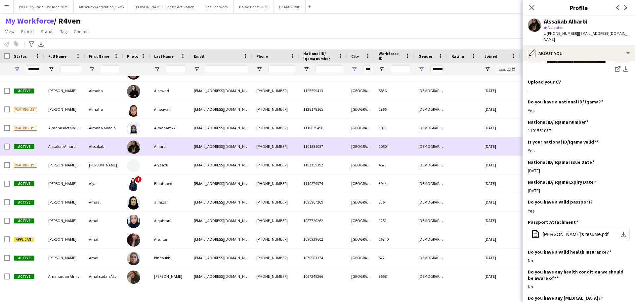
click at [3, 146] on div at bounding box center [5, 146] width 10 height 18
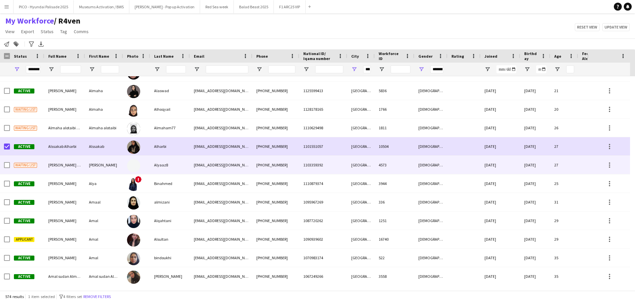
click at [48, 165] on span "[PERSON_NAME] Alyaaz8" at bounding box center [69, 164] width 43 height 5
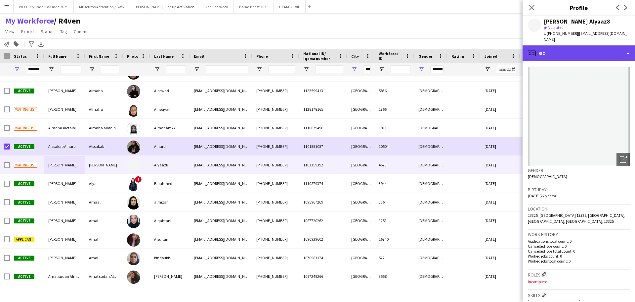
click at [552, 52] on div "profile Bio" at bounding box center [579, 53] width 113 height 16
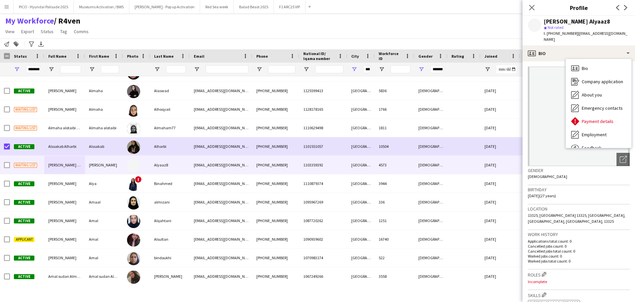
click at [552, 193] on span "[DATE] (27 years)" at bounding box center [542, 195] width 28 height 5
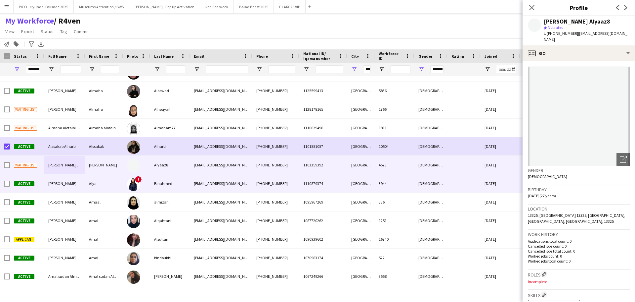
click at [227, 179] on div "[EMAIL_ADDRESS][DOMAIN_NAME]" at bounding box center [221, 183] width 63 height 18
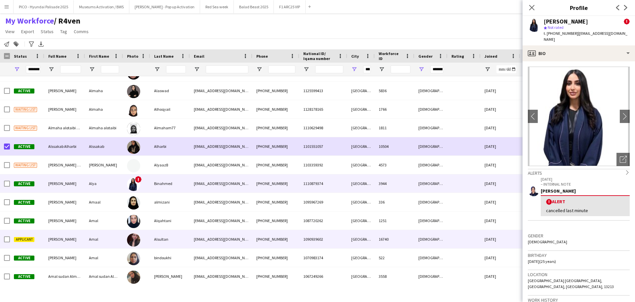
click at [208, 231] on div "[EMAIL_ADDRESS][DOMAIN_NAME]" at bounding box center [221, 239] width 63 height 18
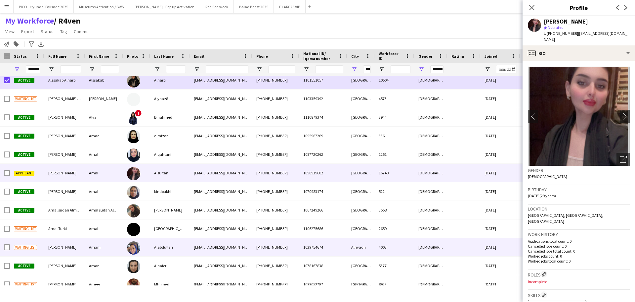
scroll to position [914, 0]
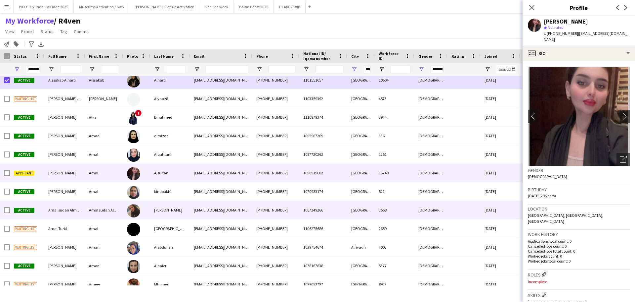
click at [207, 210] on div "[EMAIL_ADDRESS][DOMAIN_NAME]" at bounding box center [221, 210] width 63 height 18
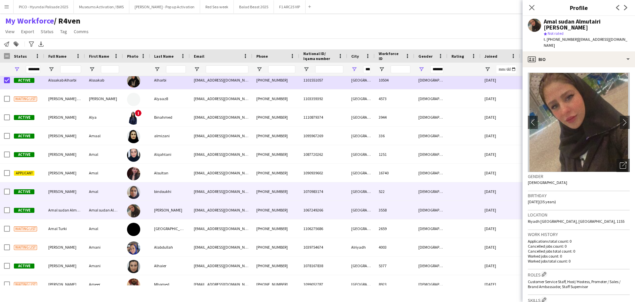
click at [202, 187] on div "[EMAIL_ADDRESS][DOMAIN_NAME]" at bounding box center [221, 191] width 63 height 18
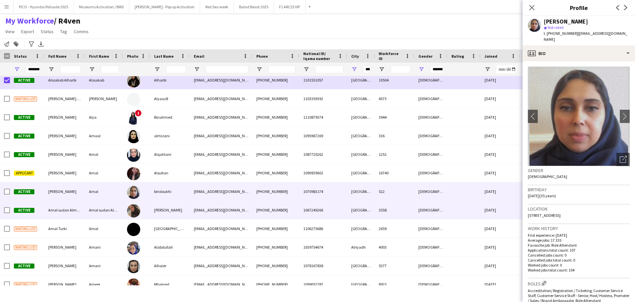
click at [203, 203] on div "[EMAIL_ADDRESS][DOMAIN_NAME]" at bounding box center [221, 210] width 63 height 18
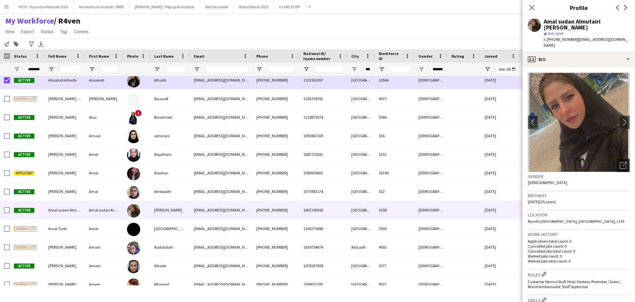
click at [577, 162] on icon "Open photos pop-in" at bounding box center [623, 165] width 7 height 7
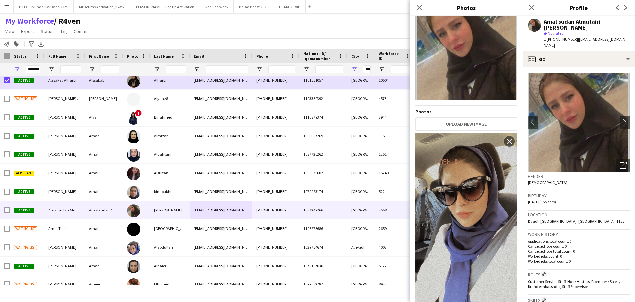
scroll to position [50, 0]
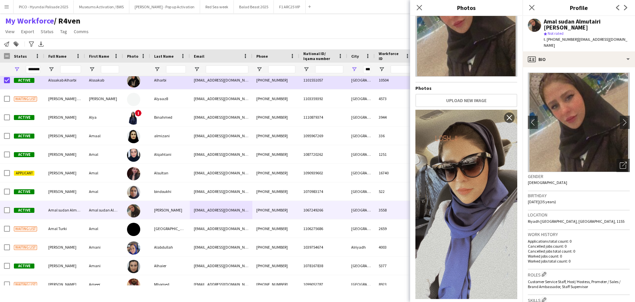
click at [569, 194] on div "Birthday [DEMOGRAPHIC_DATA] (35 years)" at bounding box center [579, 200] width 102 height 19
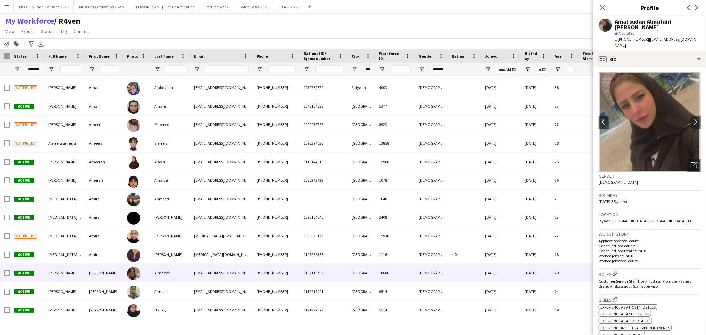
scroll to position [1086, 0]
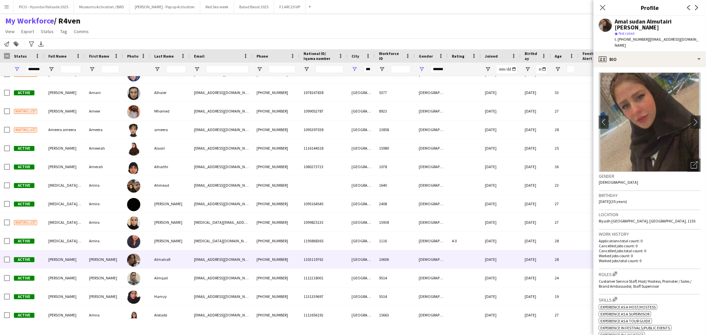
click at [211, 266] on div "[EMAIL_ADDRESS][DOMAIN_NAME]" at bounding box center [221, 259] width 63 height 18
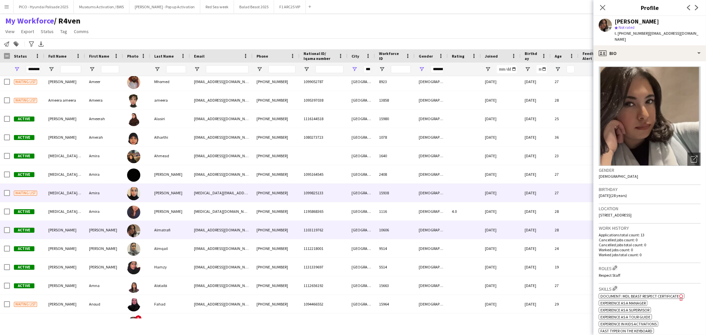
scroll to position [1157, 0]
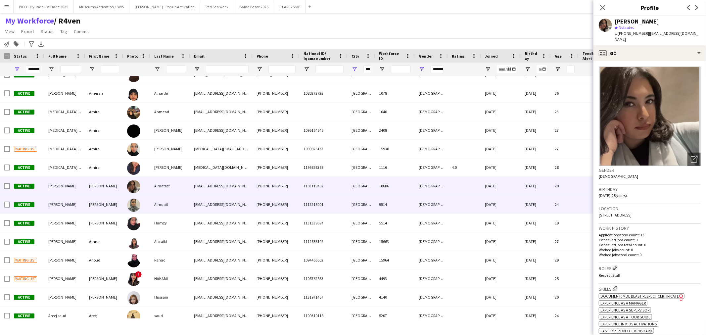
click at [306, 208] on div "1112218001" at bounding box center [324, 204] width 48 height 18
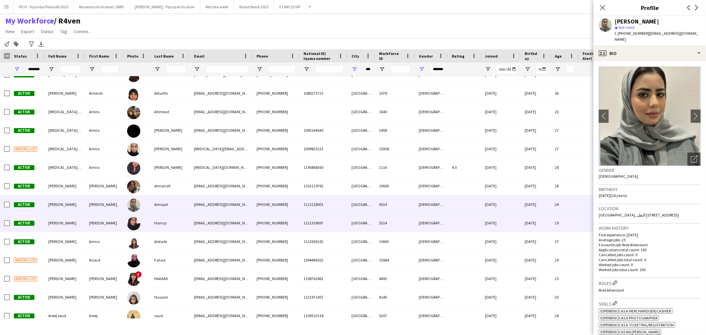
click at [304, 225] on span "1131339697" at bounding box center [314, 222] width 20 height 5
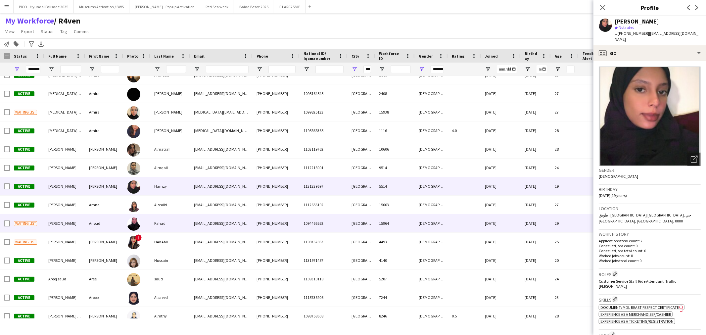
click at [305, 227] on div "1094466552" at bounding box center [324, 223] width 48 height 18
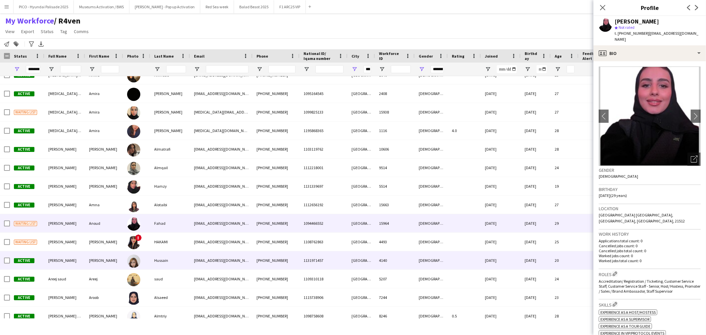
click at [302, 251] on div "1131971457" at bounding box center [324, 260] width 48 height 18
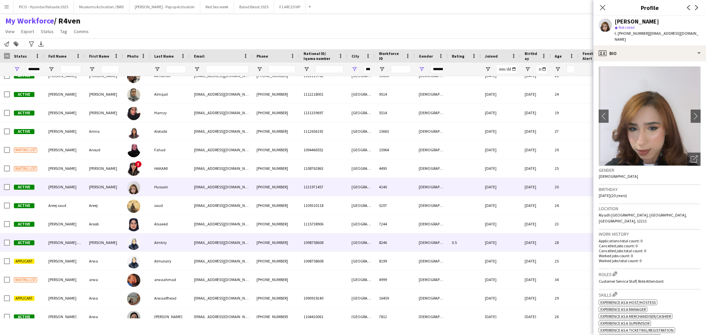
click at [302, 251] on div "1098758608" at bounding box center [324, 242] width 48 height 18
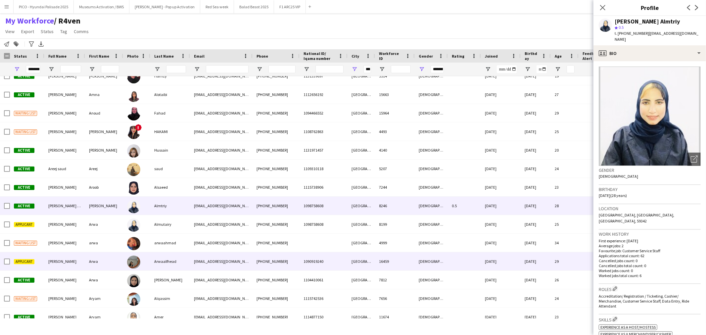
click at [301, 262] on div "1090919240" at bounding box center [324, 261] width 48 height 18
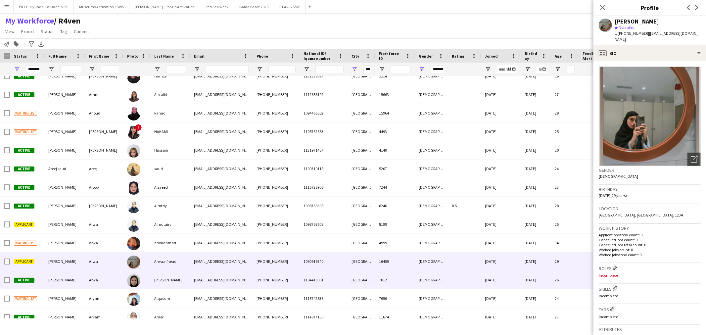
click at [300, 274] on div "1104410061" at bounding box center [324, 280] width 48 height 18
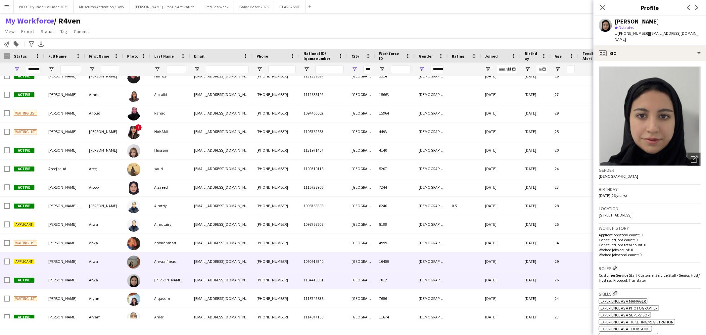
click at [302, 263] on div "1090919240" at bounding box center [324, 261] width 48 height 18
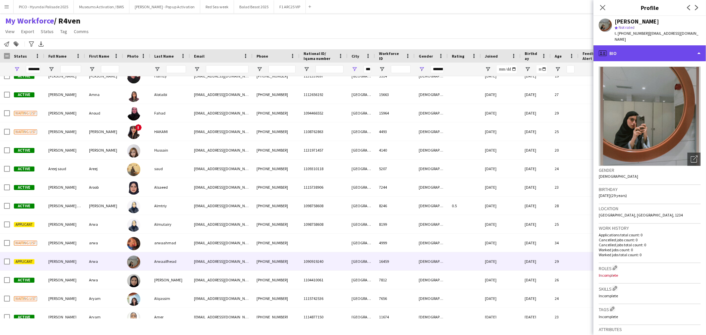
click at [577, 45] on div "profile Bio" at bounding box center [649, 53] width 113 height 16
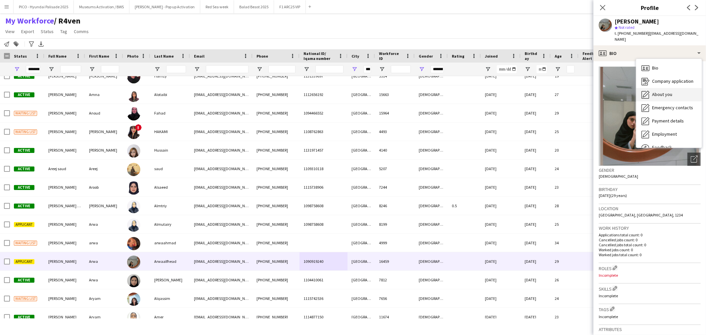
click at [577, 88] on div "About you About you" at bounding box center [669, 94] width 66 height 13
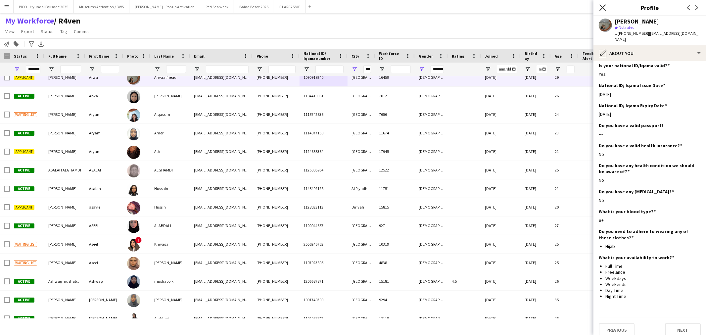
click at [577, 10] on icon "Close pop-in" at bounding box center [602, 7] width 6 height 6
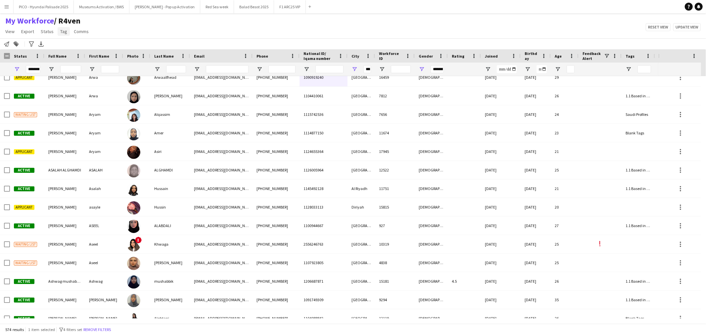
click at [64, 28] on span "Tag" at bounding box center [63, 31] width 7 height 6
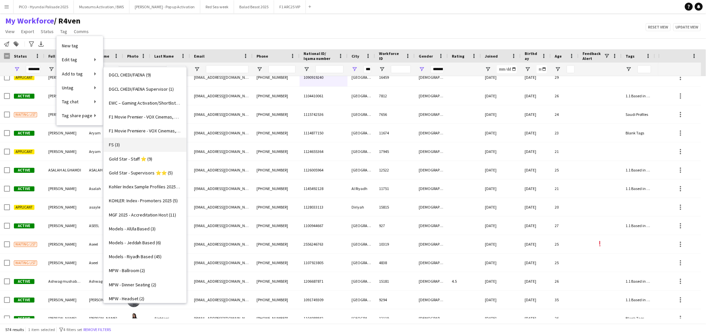
click at [136, 139] on link "FS (3)" at bounding box center [145, 145] width 83 height 14
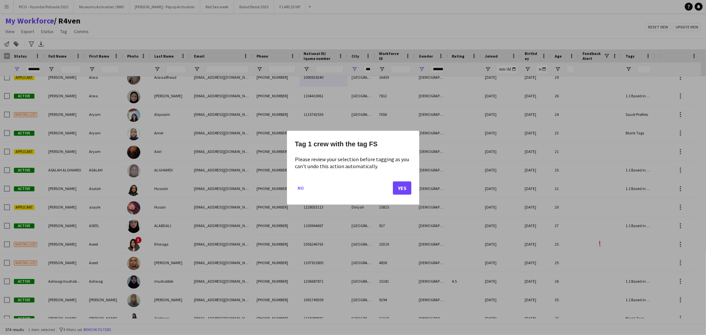
click at [412, 188] on div "Tag 1 crew with the tag FS Please review your selection before tagging as you c…" at bounding box center [353, 168] width 132 height 74
click at [406, 189] on button "Yes" at bounding box center [402, 187] width 19 height 13
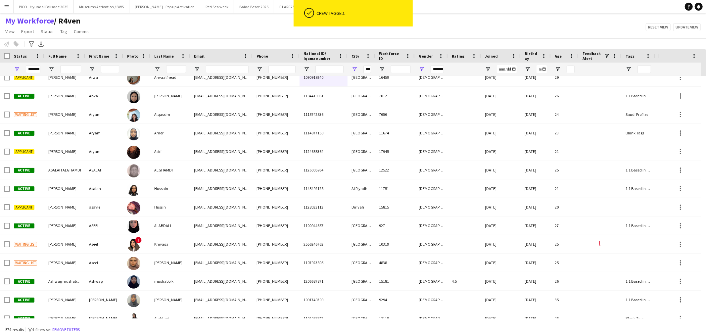
click at [153, 35] on div "My Workforce / R4ven View Views Default view R4ven New view Update view Delete …" at bounding box center [353, 27] width 706 height 23
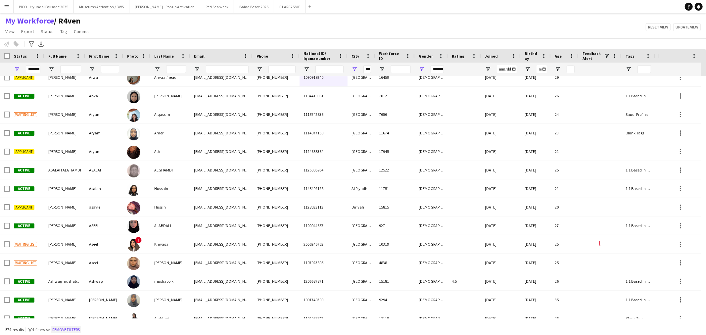
click at [81, 274] on button "Remove filters" at bounding box center [66, 329] width 30 height 7
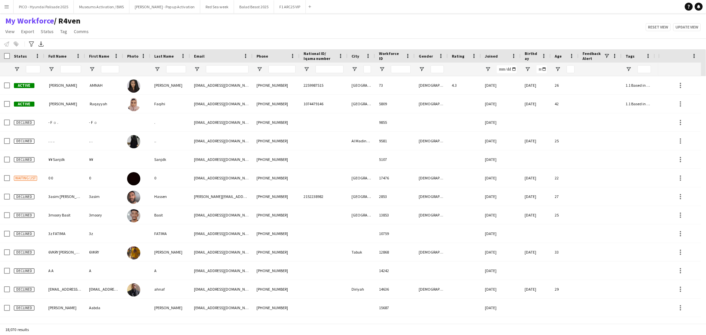
click at [577, 41] on div "Notify workforce Add to tag Select at least one crew to tag him or her. Advance…" at bounding box center [353, 43] width 706 height 11
click at [94, 32] on div "My Workforce / R4ven View Views Default view R4ven New view Update view Delete …" at bounding box center [353, 27] width 706 height 23
drag, startPoint x: 94, startPoint y: 32, endPoint x: 7, endPoint y: 22, distance: 87.2
click at [7, 22] on div "My Workforce / R4ven View Views Default view R4ven New view Update view Delete …" at bounding box center [353, 27] width 706 height 23
click at [118, 28] on div "My Workforce / R4ven View Views Default view R4ven New view Update view Delete …" at bounding box center [353, 27] width 706 height 23
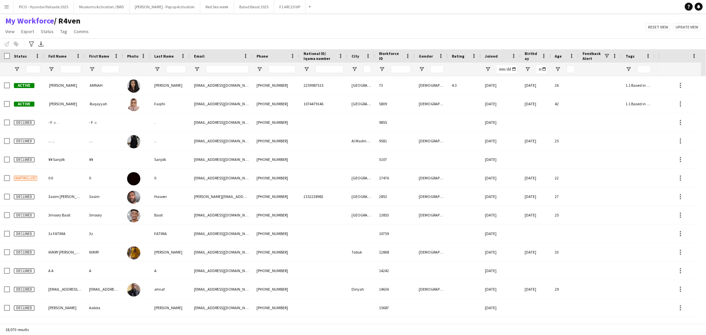
click at [104, 18] on div "My Workforce / R4ven View Views Default view R4ven New view Update view Delete …" at bounding box center [353, 27] width 706 height 23
click at [138, 21] on div "My Workforce / R4ven View Views Default view R4ven New view Update view Delete …" at bounding box center [353, 27] width 706 height 23
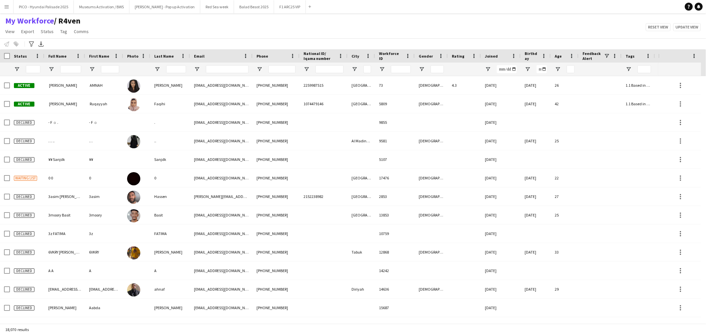
click at [165, 28] on div "My Workforce / R4ven View Views Default view R4ven New view Update view Delete …" at bounding box center [353, 27] width 706 height 23
click at [93, 21] on h1 "My Workforce / R4ven" at bounding box center [47, 21] width 95 height 10
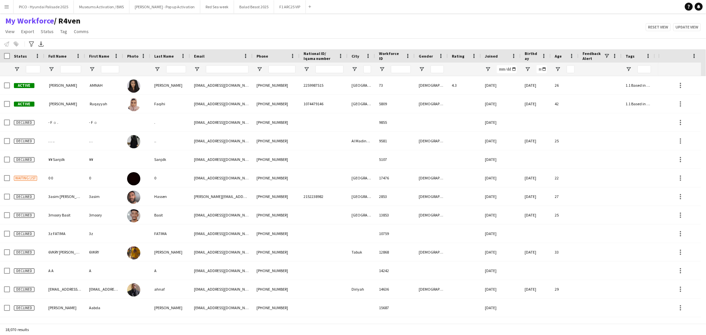
click at [93, 21] on h1 "My Workforce / R4ven" at bounding box center [47, 21] width 95 height 10
drag, startPoint x: 93, startPoint y: 21, endPoint x: 94, endPoint y: 30, distance: 9.6
click at [94, 30] on div "My Workforce / R4ven View Views Default view R4ven New view Update view Delete …" at bounding box center [353, 27] width 706 height 23
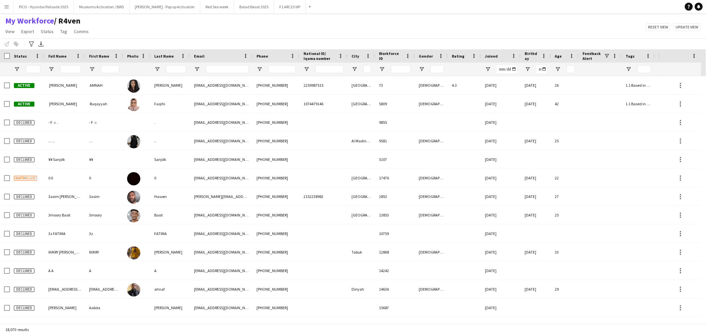
click at [94, 30] on div "My Workforce / R4ven View Views Default view R4ven New view Update view Delete …" at bounding box center [353, 27] width 706 height 23
drag, startPoint x: 94, startPoint y: 30, endPoint x: 2, endPoint y: 20, distance: 92.9
click at [2, 20] on div "My Workforce / R4ven View Views Default view R4ven New view Update view Delete …" at bounding box center [353, 27] width 706 height 23
click at [123, 20] on div "My Workforce / R4ven View Views Default view R4ven New view Update view Delete …" at bounding box center [353, 27] width 706 height 23
